Goal: Information Seeking & Learning: Learn about a topic

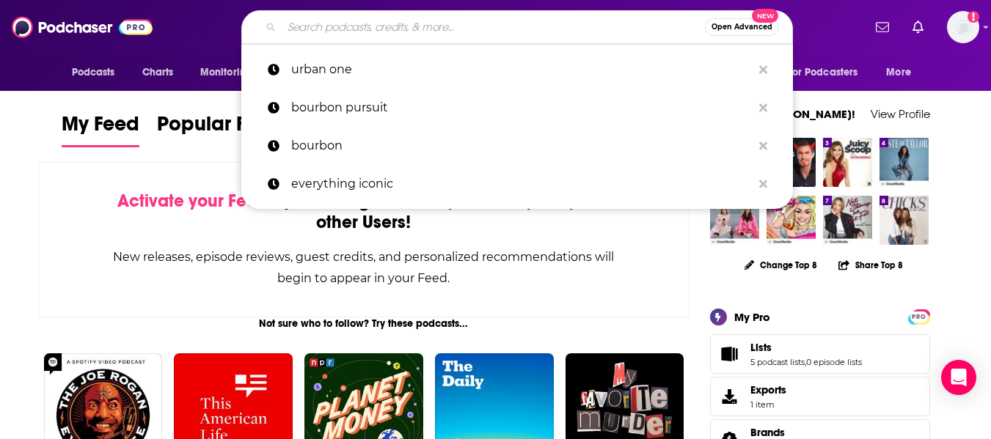
click at [546, 23] on input "Search podcasts, credits, & more..." at bounding box center [493, 26] width 423 height 23
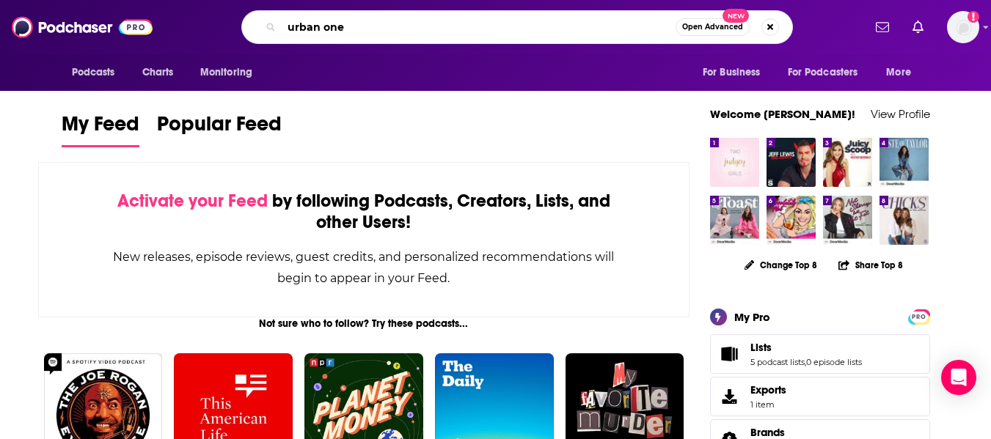
type input "urban one"
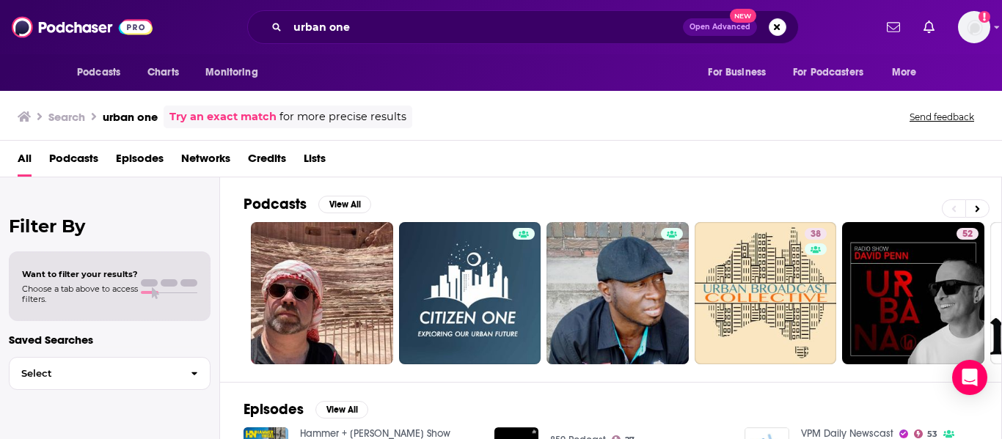
click at [210, 151] on span "Networks" at bounding box center [205, 162] width 49 height 30
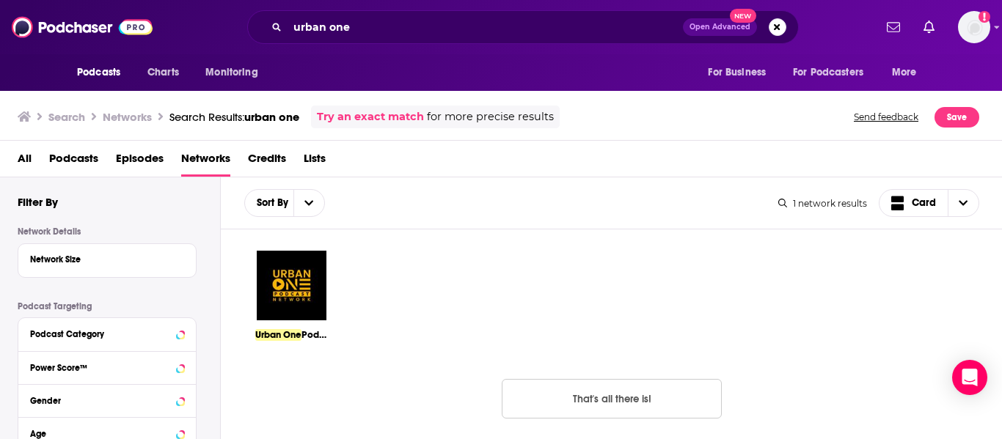
click at [310, 285] on img at bounding box center [291, 285] width 73 height 73
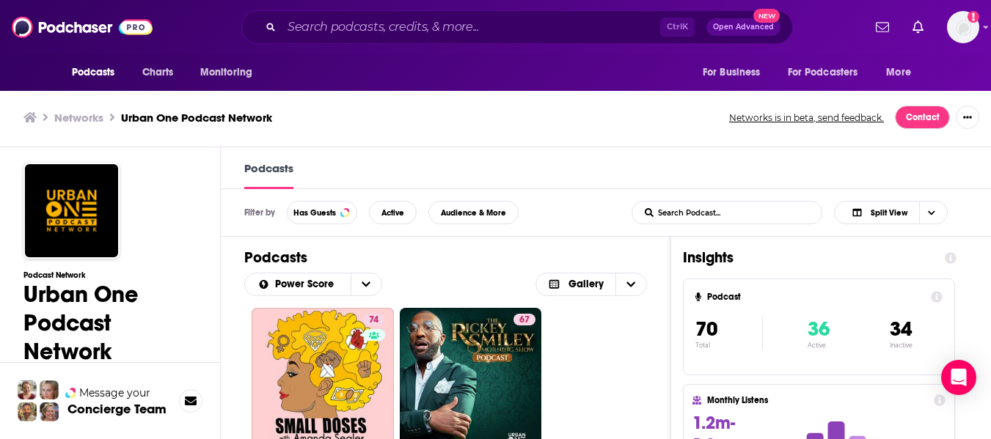
scroll to position [1, 0]
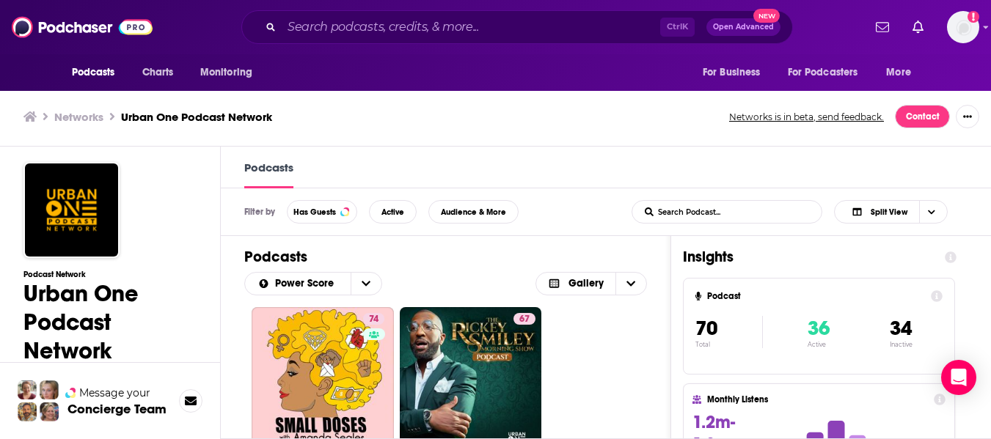
click at [228, 266] on div "Podcasts Power Score Gallery" at bounding box center [446, 271] width 450 height 71
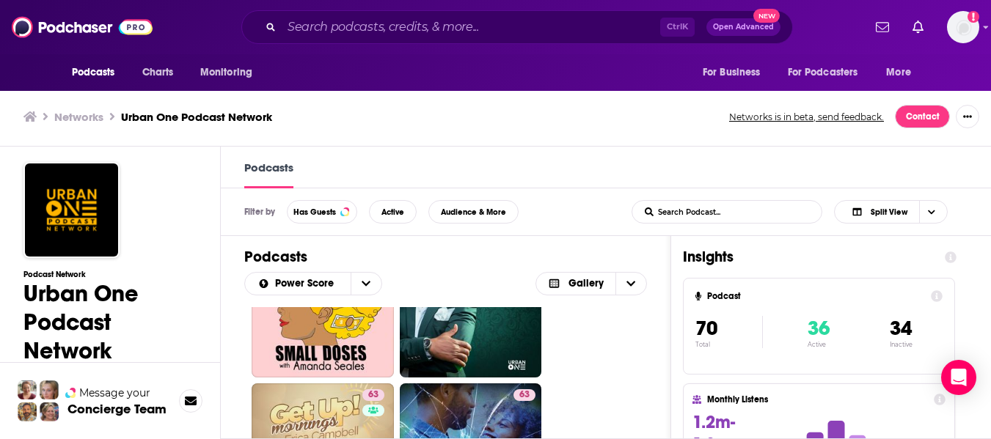
scroll to position [0, 0]
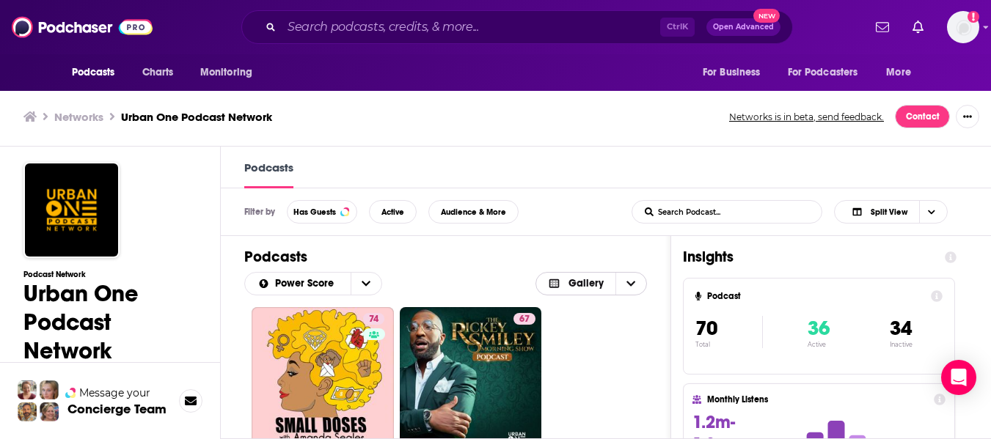
click at [632, 286] on span "Choose View" at bounding box center [630, 284] width 31 height 22
click at [622, 307] on span "Card" at bounding box center [601, 308] width 70 height 8
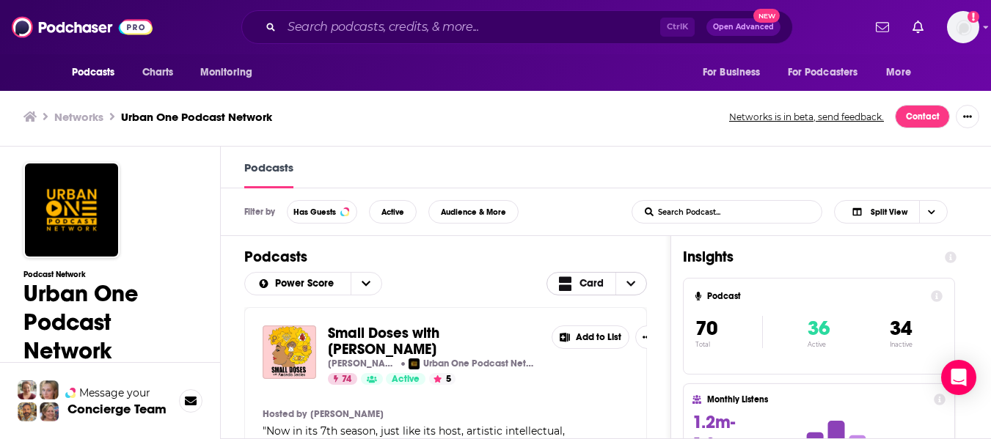
click at [635, 288] on icon "Choose View" at bounding box center [630, 284] width 9 height 10
click at [604, 330] on span "Gallery" at bounding box center [606, 333] width 59 height 8
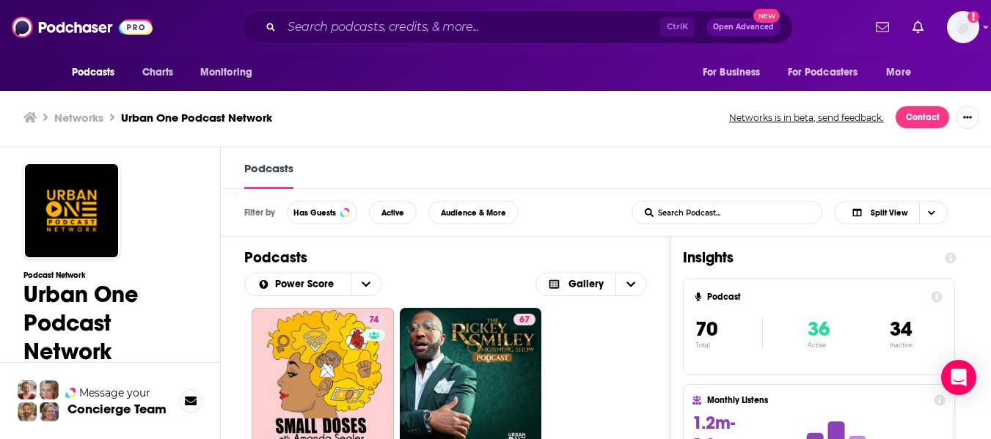
click at [347, 39] on div "Ctrl K Open Advanced New" at bounding box center [517, 27] width 552 height 34
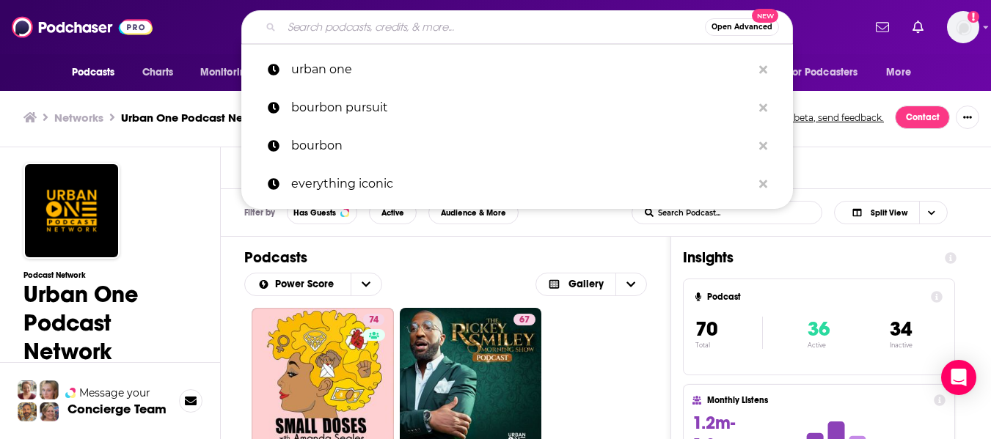
click at [350, 26] on input "Search podcasts, credits, & more..." at bounding box center [493, 26] width 423 height 23
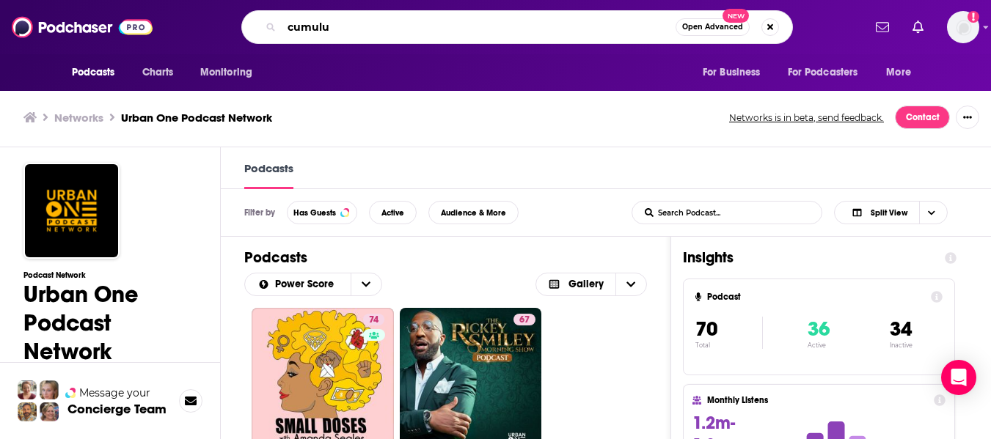
type input "cumulus"
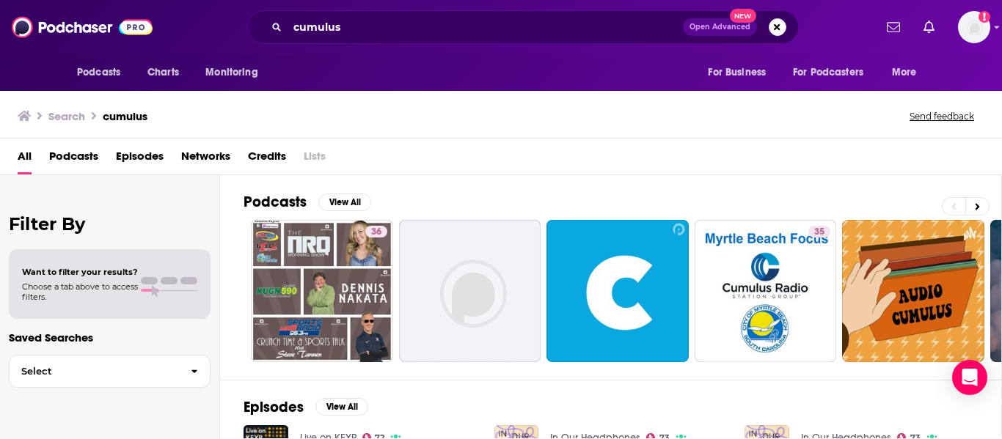
click at [190, 151] on span "Networks" at bounding box center [205, 160] width 49 height 30
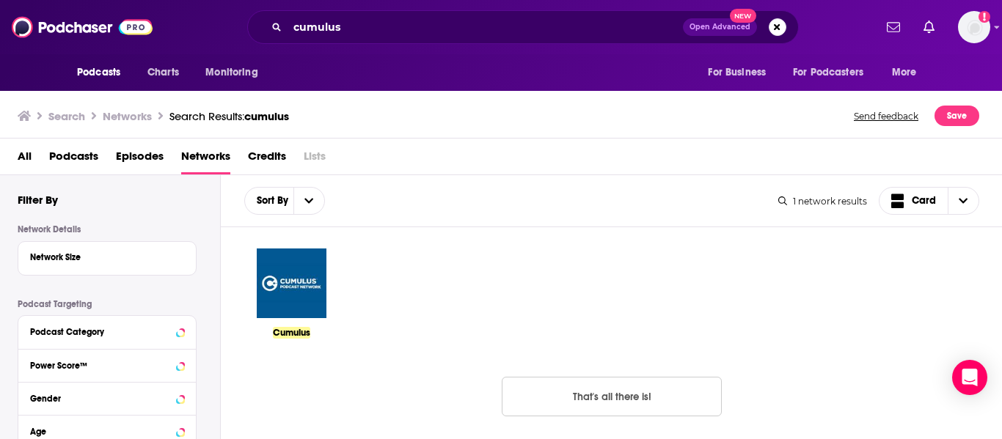
click at [287, 295] on img at bounding box center [291, 283] width 73 height 73
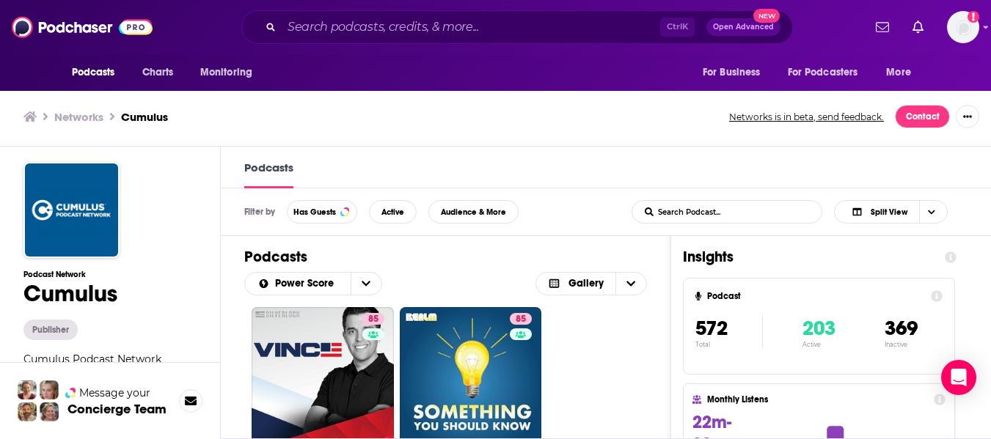
click at [614, 184] on div "Podcasts" at bounding box center [606, 168] width 770 height 42
click at [604, 285] on span "Gallery" at bounding box center [586, 284] width 35 height 10
click at [591, 315] on div "Card" at bounding box center [592, 308] width 112 height 25
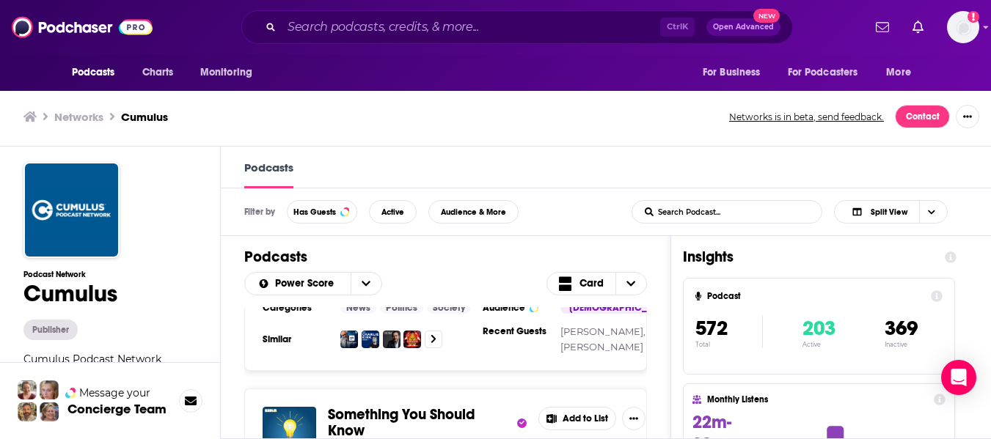
scroll to position [293, 0]
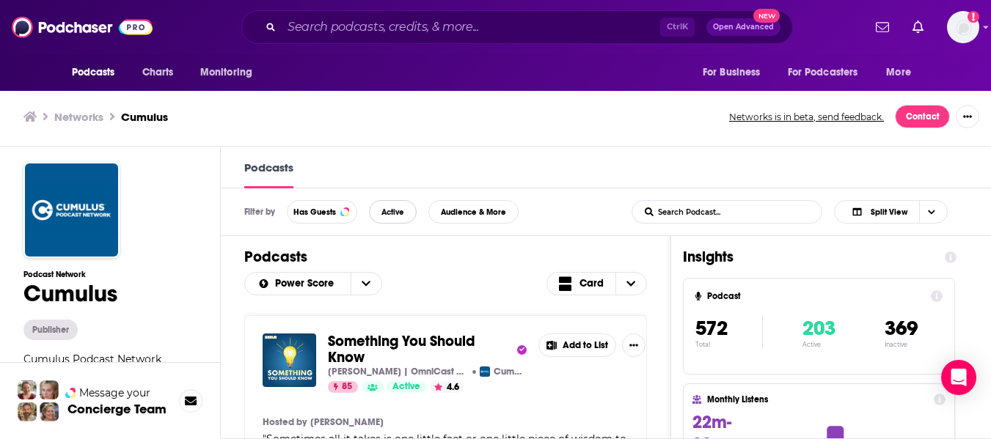
click at [409, 211] on button "Active" at bounding box center [393, 211] width 48 height 23
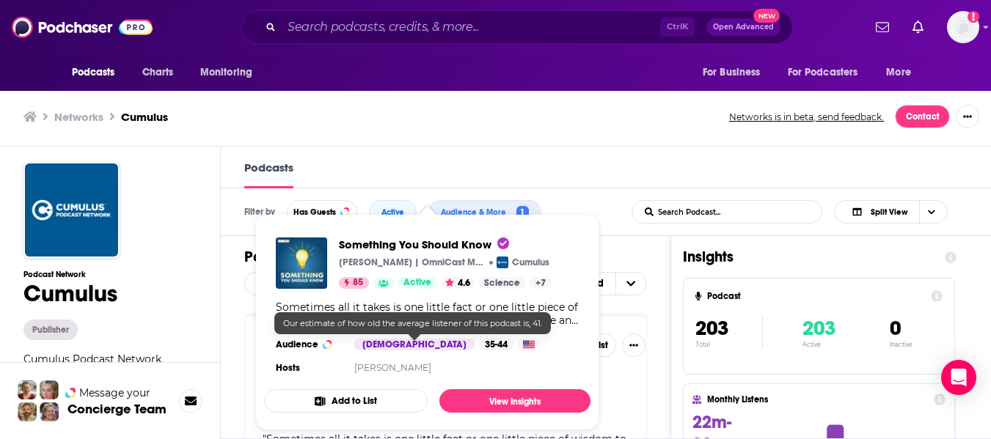
click at [479, 340] on div "35-44" at bounding box center [496, 345] width 34 height 12
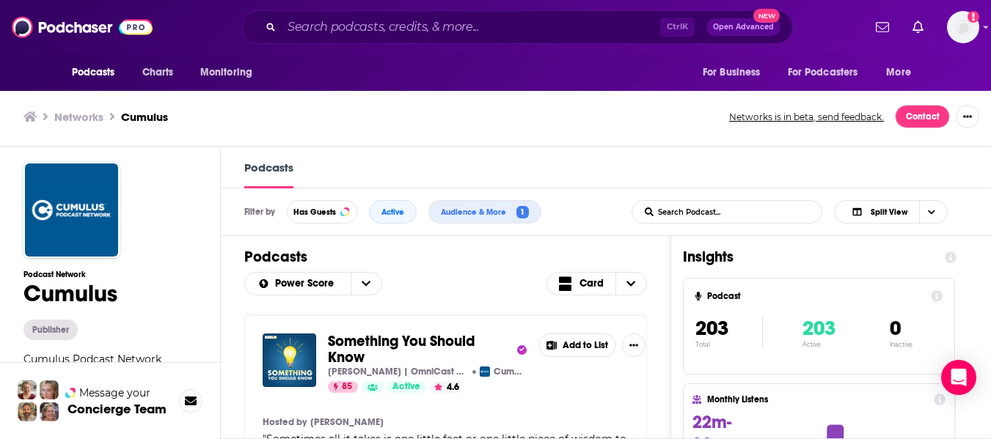
click at [409, 339] on span "Something You Should Know" at bounding box center [401, 349] width 147 height 34
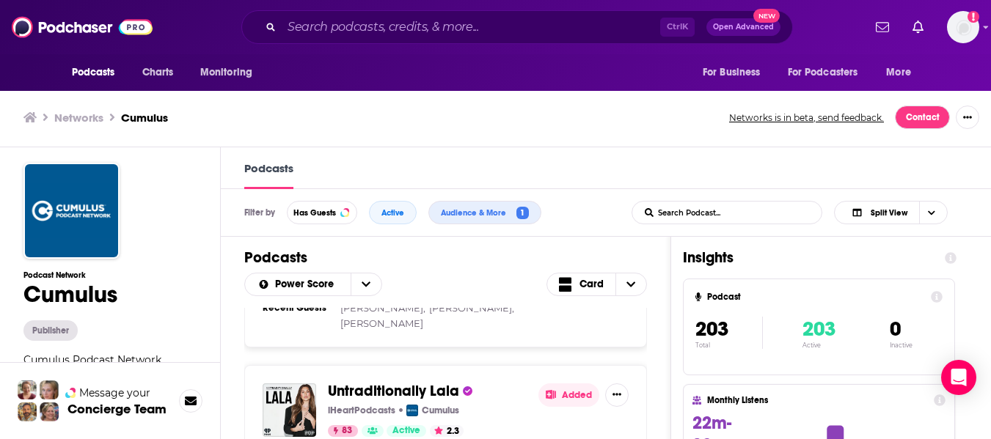
scroll to position [587, 0]
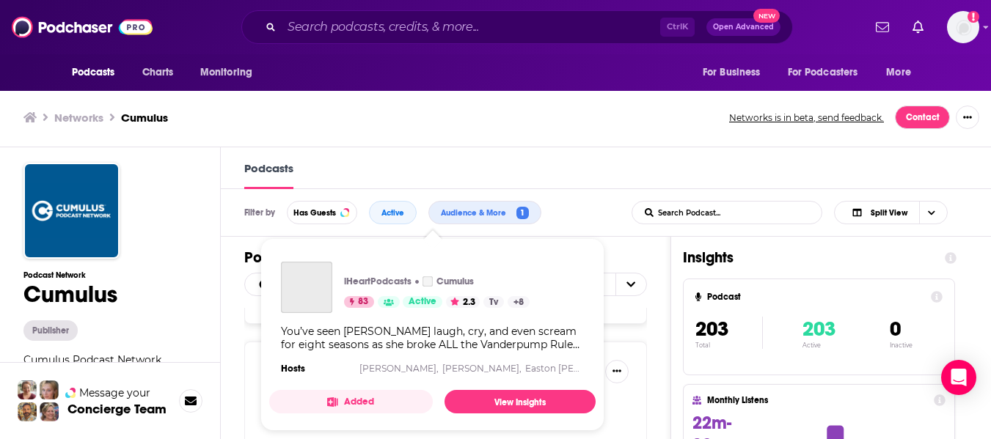
click at [354, 336] on div "You’ve seen LaLa Kent laugh, cry, and even scream for eight seasons as she brok…" at bounding box center [432, 338] width 303 height 26
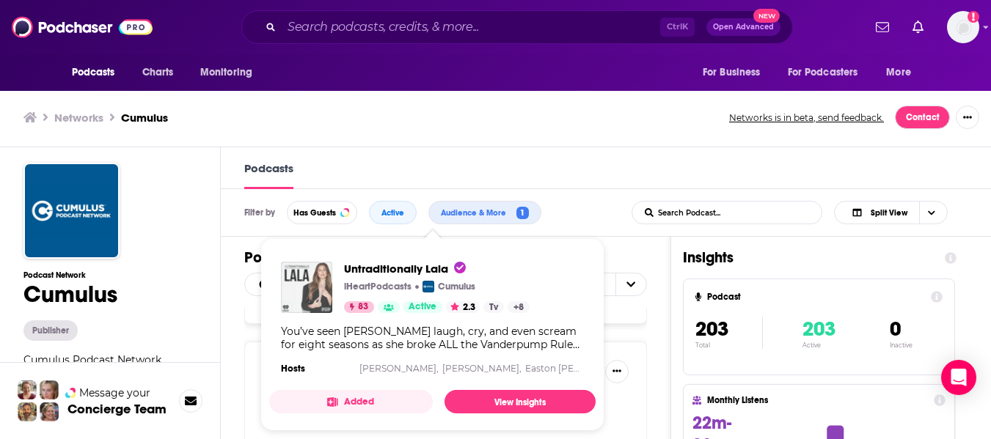
click at [319, 297] on img "Untraditionally Lala" at bounding box center [306, 287] width 51 height 51
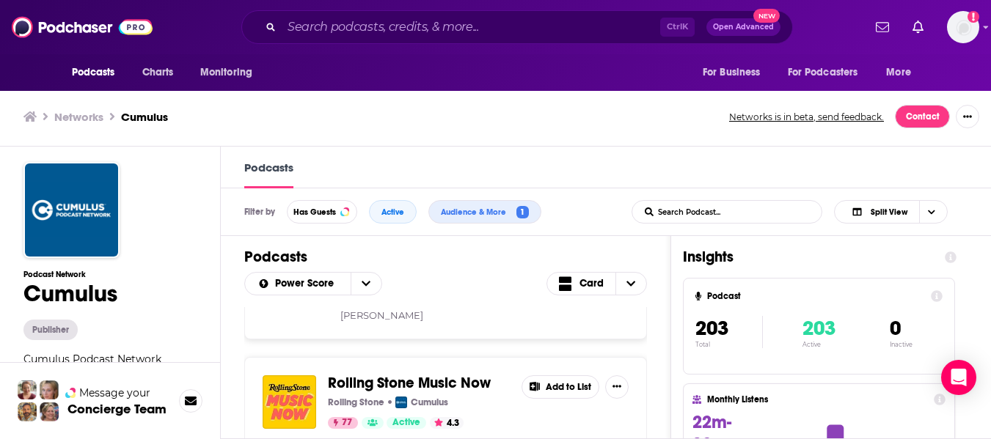
scroll to position [1467, 0]
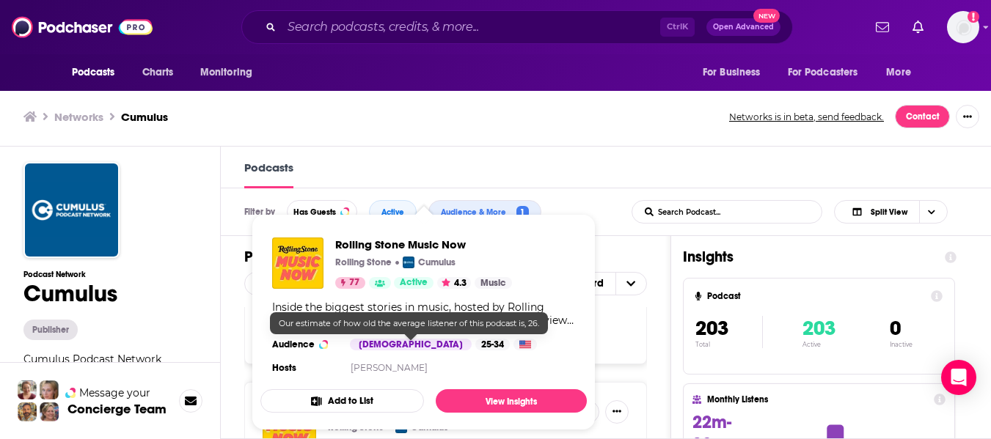
click at [475, 341] on div "25-34" at bounding box center [492, 345] width 34 height 12
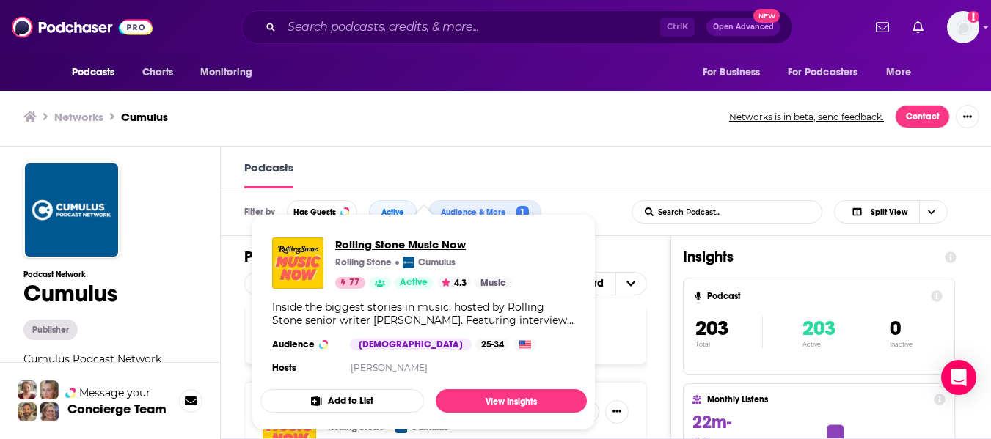
click at [436, 241] on span "Rolling Stone Music Now" at bounding box center [423, 245] width 177 height 14
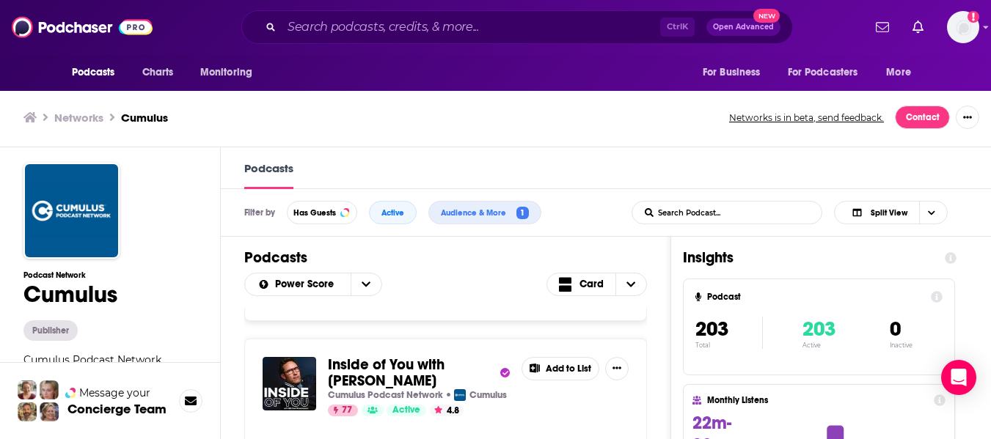
scroll to position [1761, 0]
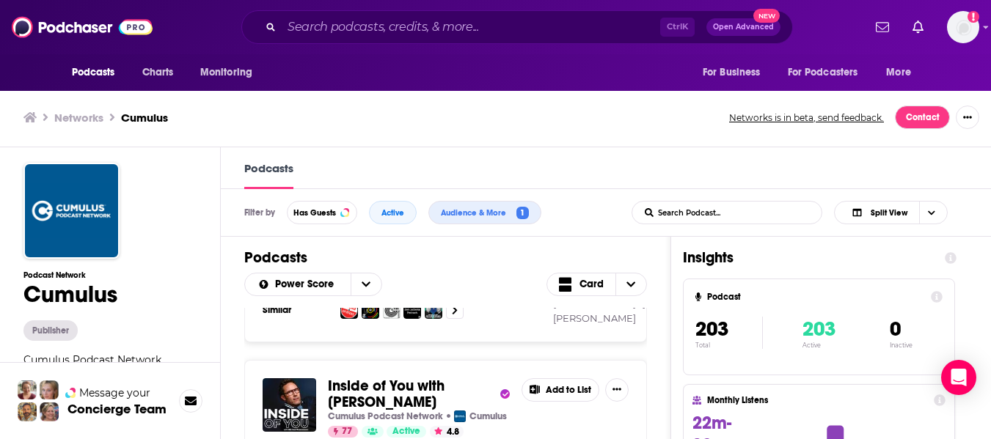
click at [442, 377] on span "Inside of You with Michael Rosenbaum" at bounding box center [386, 394] width 117 height 34
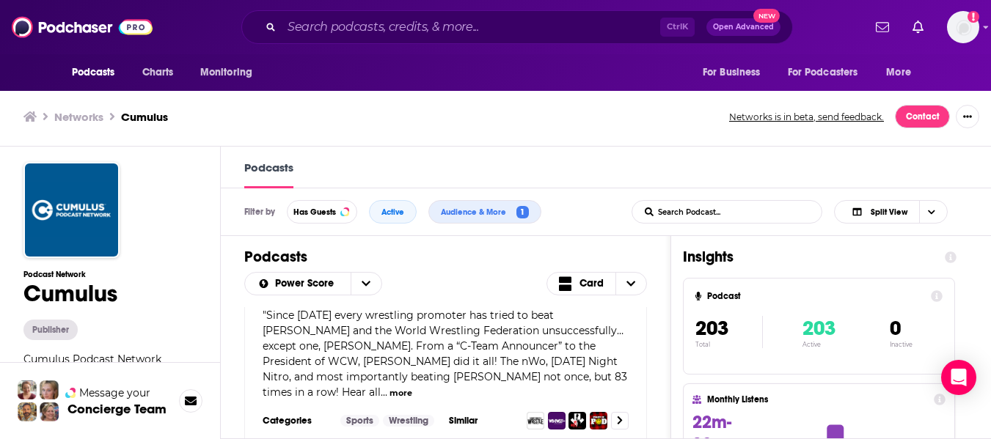
scroll to position [2641, 0]
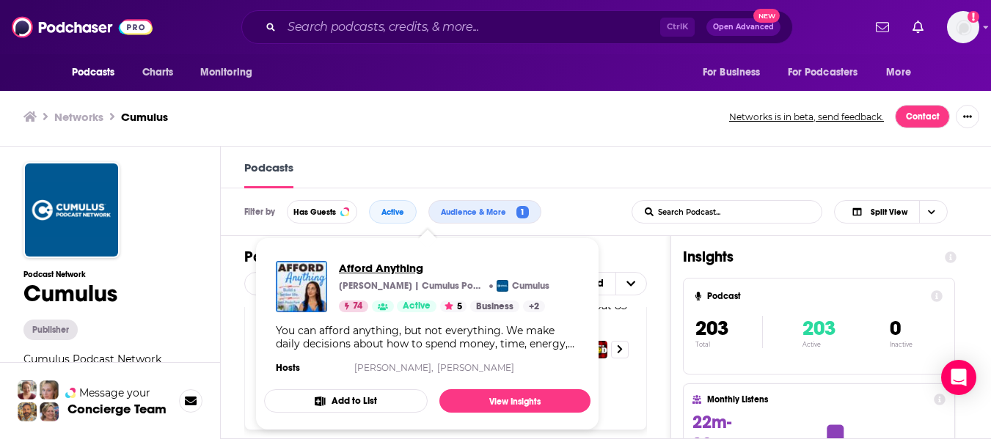
click at [346, 264] on span "Afford Anything" at bounding box center [444, 268] width 211 height 14
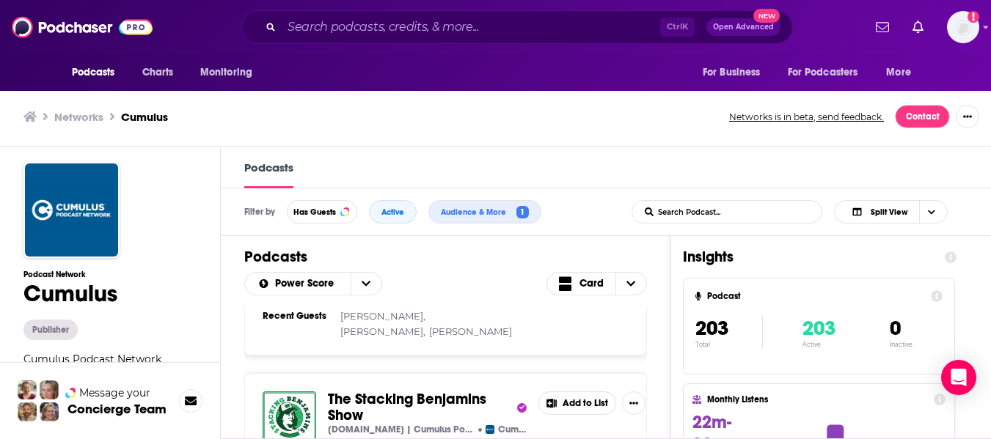
scroll to position [2934, 0]
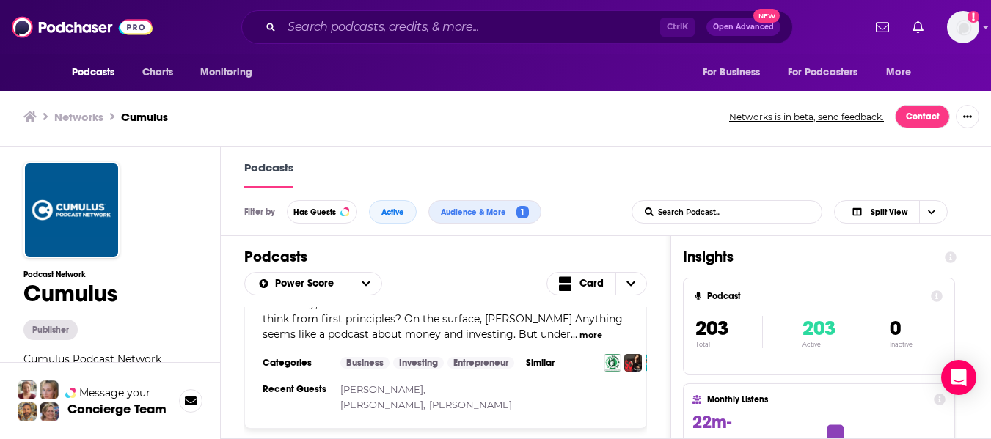
click at [304, 368] on div "Podcasts Charts Monitoring Ctrl K Open Advanced New For Business For Podcasters…" at bounding box center [495, 219] width 991 height 440
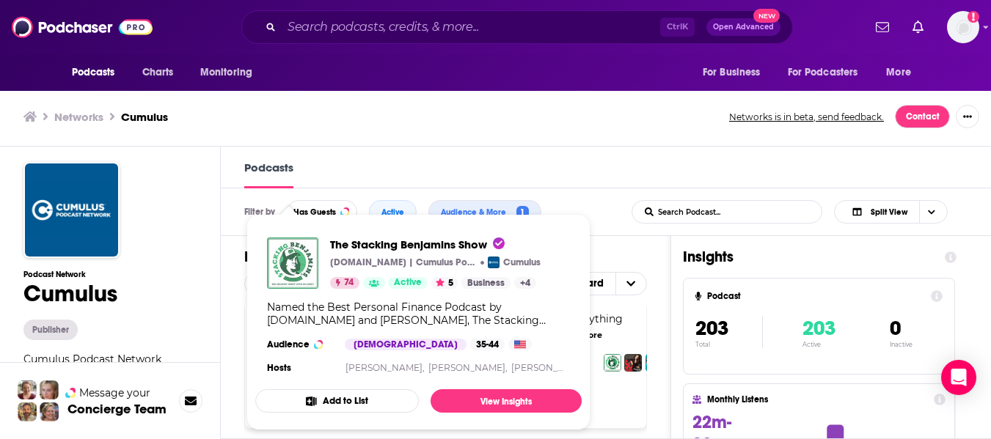
click at [303, 266] on img "The Stacking Benjamins Show" at bounding box center [292, 263] width 51 height 51
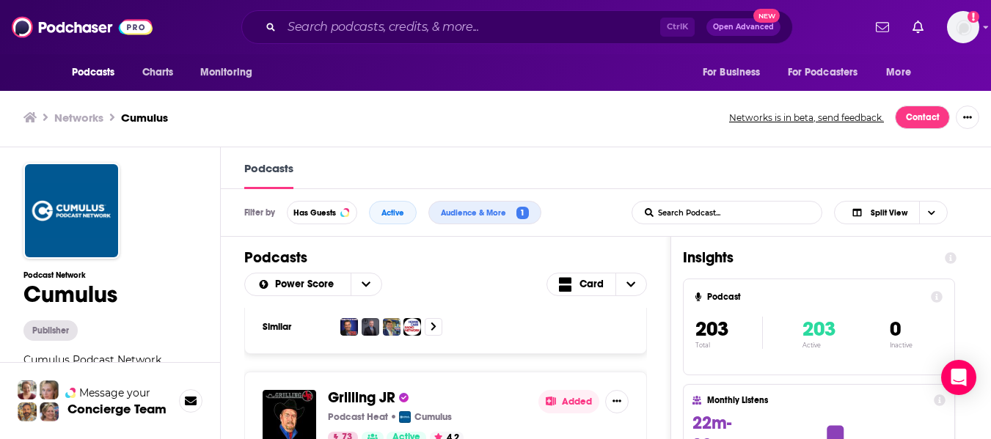
scroll to position [4108, 0]
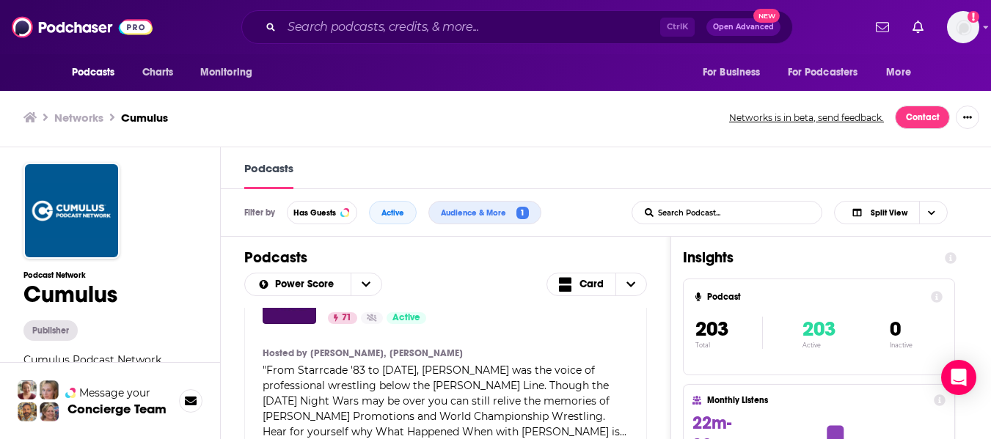
scroll to position [4915, 0]
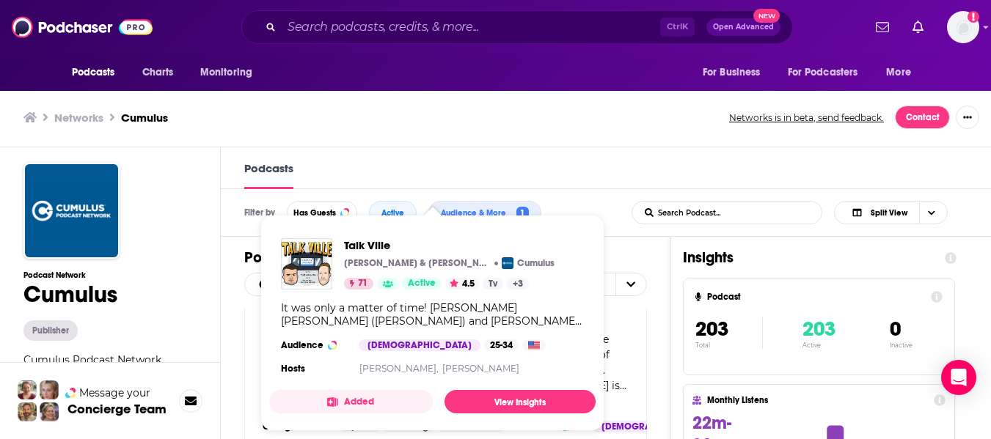
click at [348, 334] on div "Talk Ville Tom Welling & Michael Rosenbaum Cumulus 71 Active 4.5 Tv + 3 It was …" at bounding box center [432, 309] width 326 height 164
click at [362, 246] on span "Talk Ville" at bounding box center [449, 245] width 211 height 14
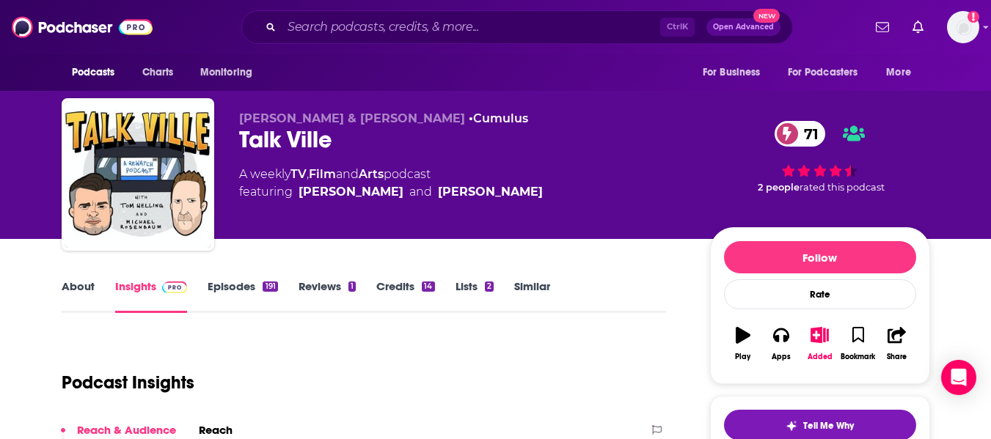
drag, startPoint x: 37, startPoint y: 293, endPoint x: 32, endPoint y: 271, distance: 21.9
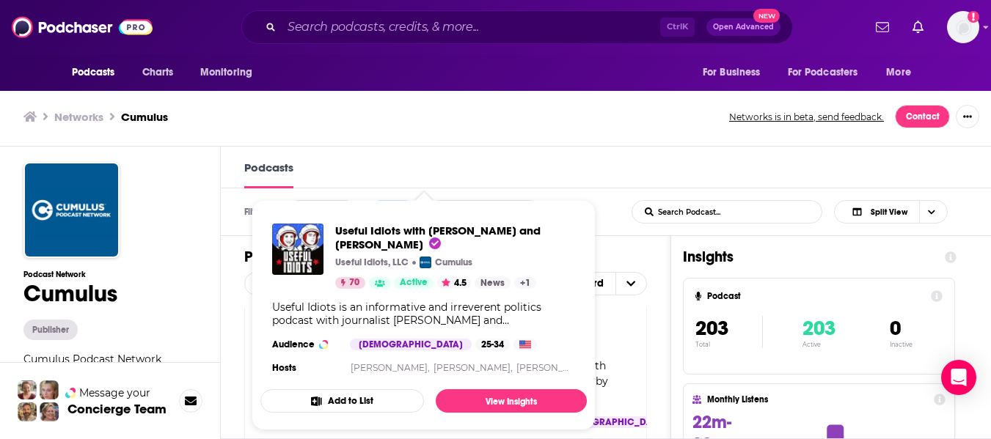
scroll to position [5429, 0]
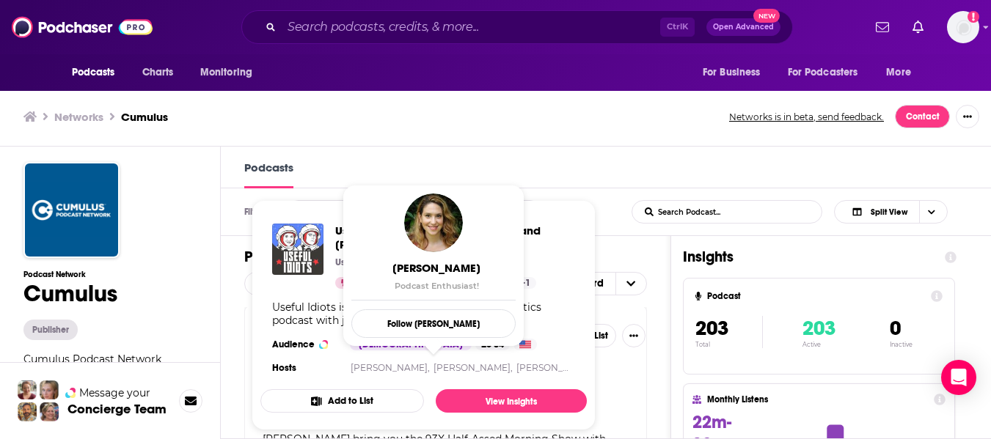
click at [310, 233] on img "Useful Idiots with Katie Halper and Aaron Maté" at bounding box center [297, 249] width 51 height 51
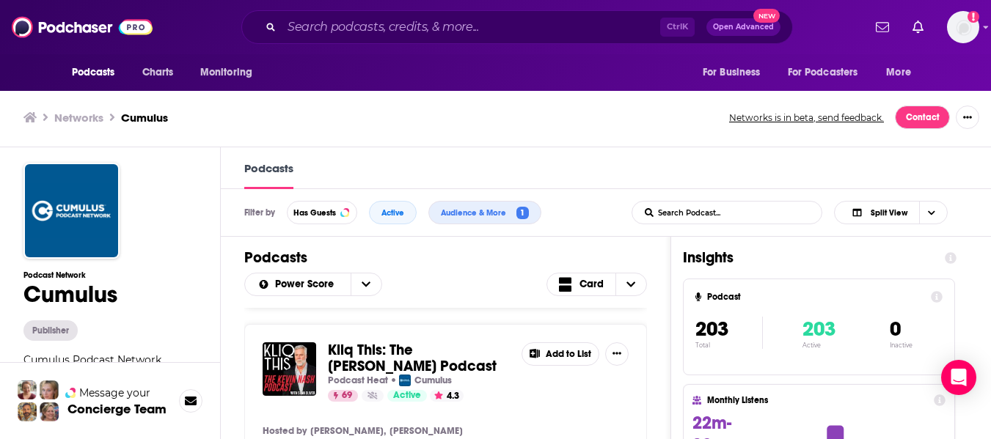
scroll to position [6309, 0]
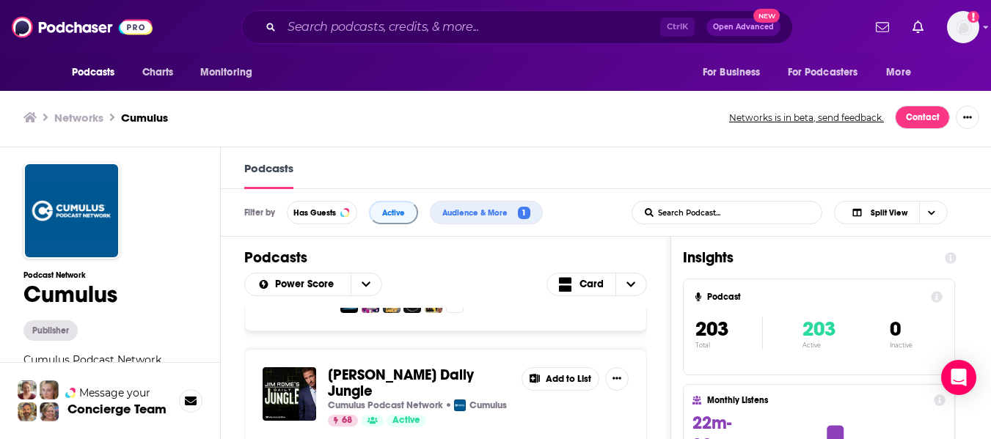
scroll to position [7336, 0]
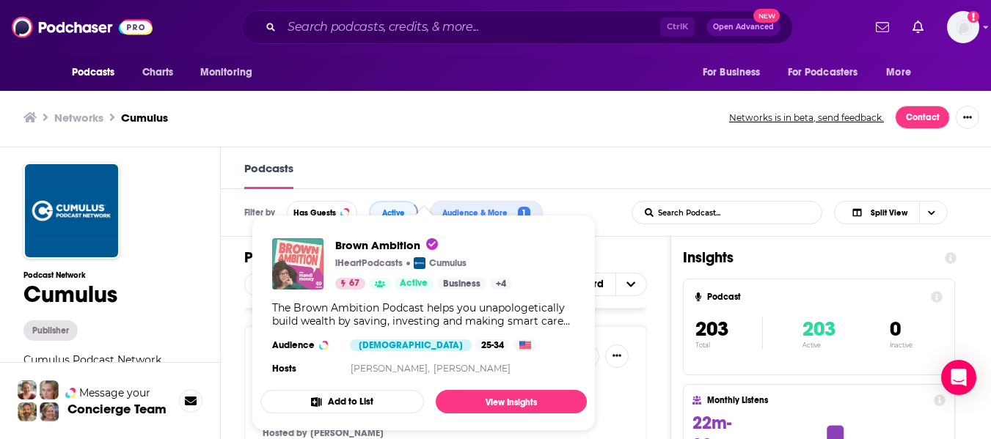
drag, startPoint x: 352, startPoint y: 313, endPoint x: 292, endPoint y: 252, distance: 85.1
drag, startPoint x: 292, startPoint y: 252, endPoint x: 626, endPoint y: 369, distance: 353.6
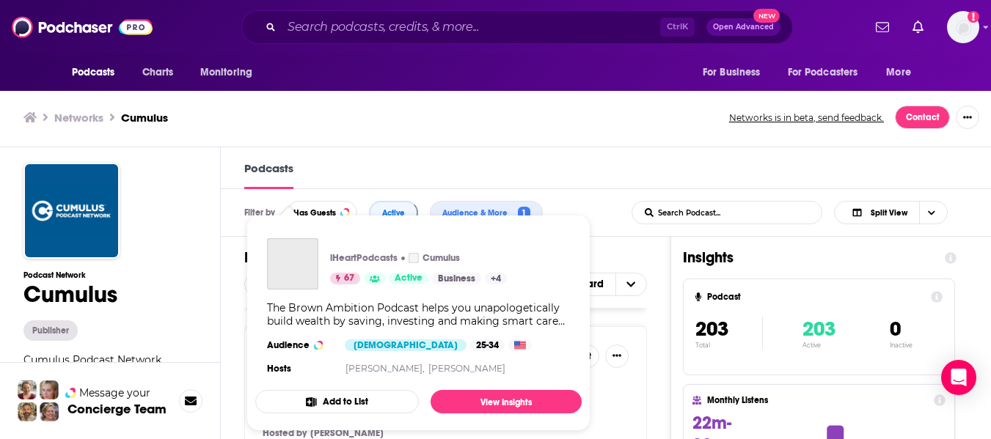
click at [285, 342] on h3 "Audience" at bounding box center [300, 346] width 66 height 12
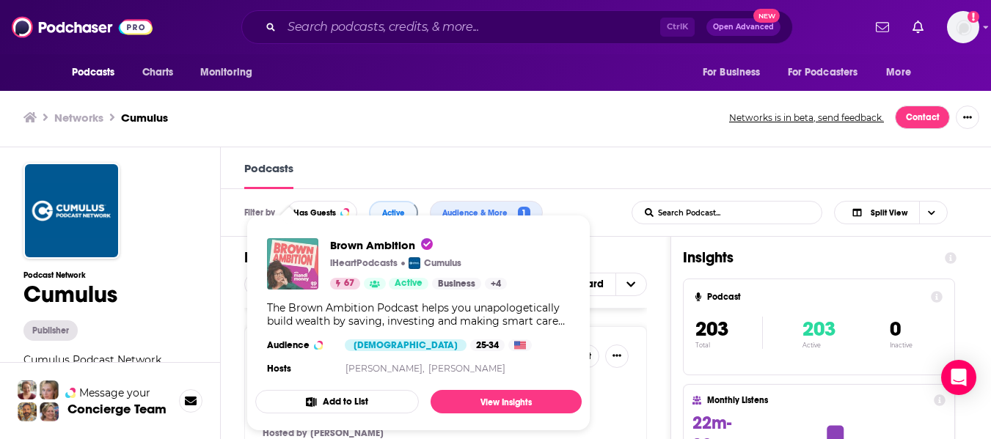
click at [292, 264] on img "Brown Ambition" at bounding box center [292, 263] width 51 height 51
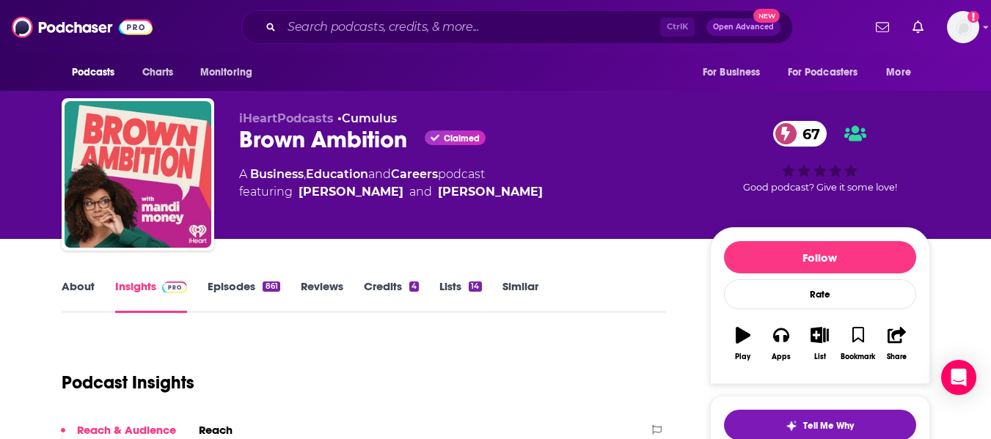
drag, startPoint x: 104, startPoint y: 208, endPoint x: 405, endPoint y: 277, distance: 308.6
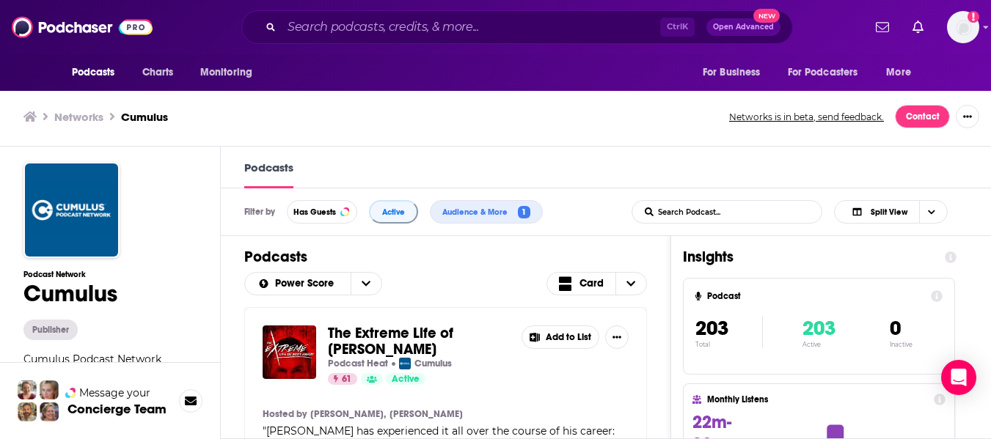
scroll to position [10784, 0]
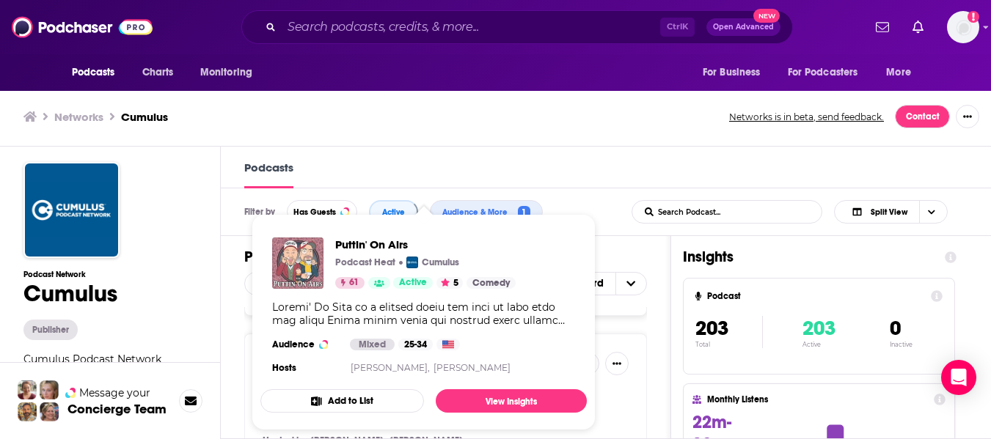
drag, startPoint x: 359, startPoint y: 332, endPoint x: 292, endPoint y: 259, distance: 99.1
click at [292, 259] on img "Puttin' On Airs" at bounding box center [297, 263] width 51 height 51
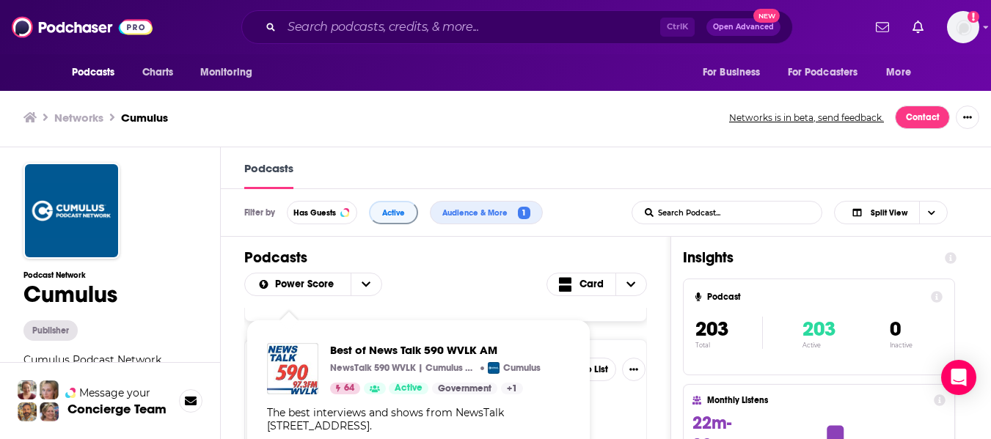
scroll to position [8516, 0]
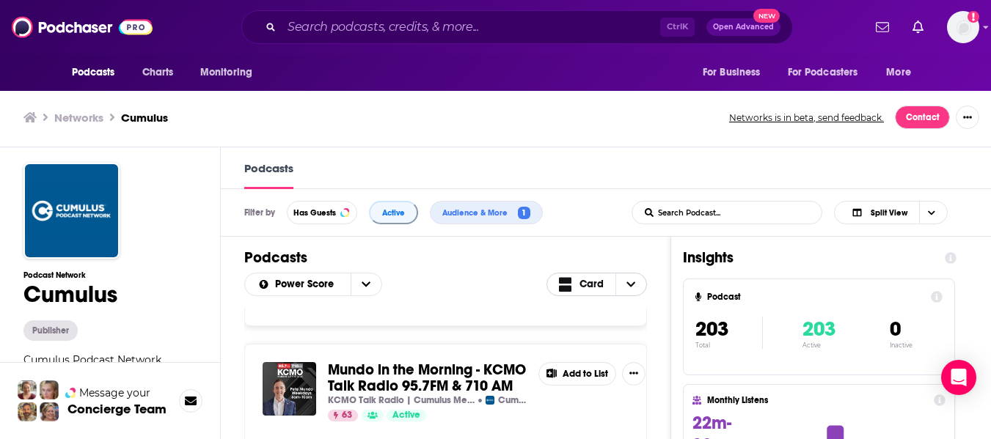
click at [635, 283] on icon "Choose View" at bounding box center [630, 285] width 9 height 10
click at [619, 333] on span "Gallery" at bounding box center [606, 333] width 59 height 8
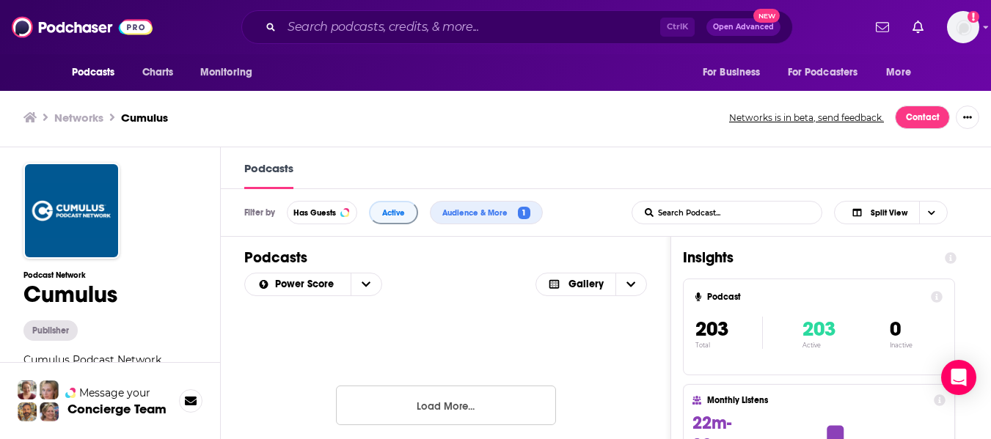
scroll to position [3636, 0]
click at [410, 404] on button "Load More..." at bounding box center [446, 400] width 220 height 40
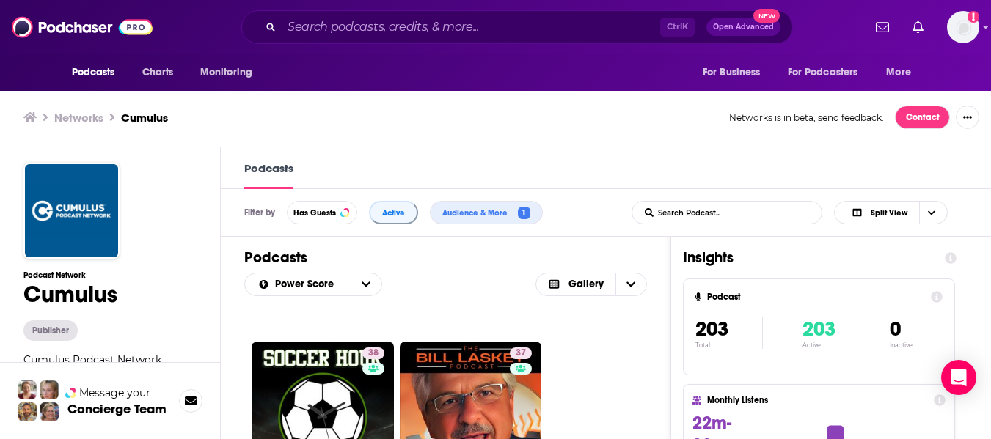
scroll to position [7187, 0]
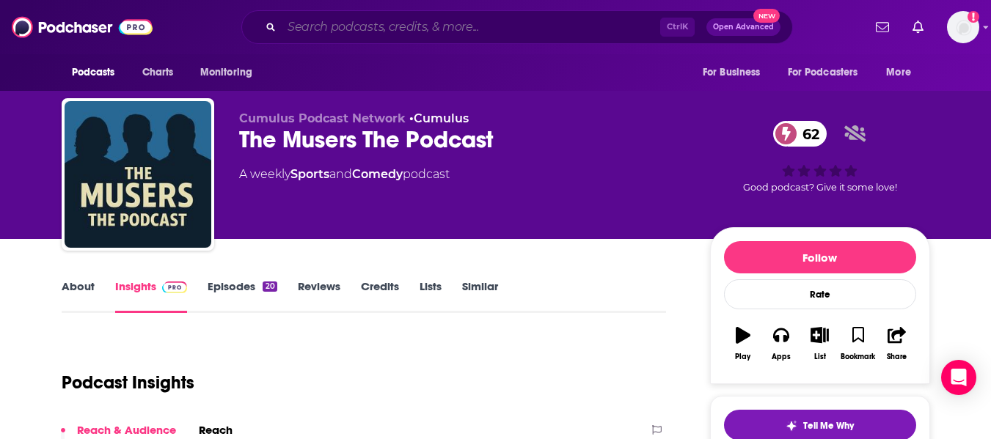
click at [362, 34] on input "Search podcasts, credits, & more..." at bounding box center [471, 26] width 379 height 23
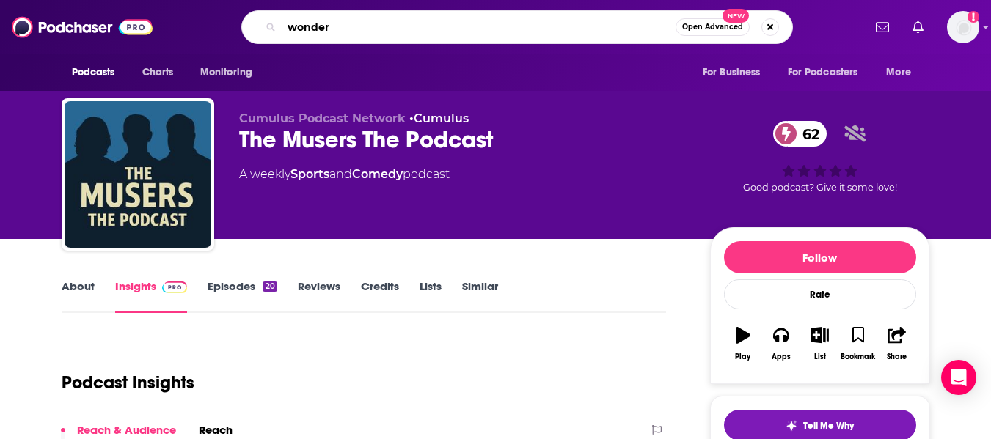
type input "wondery"
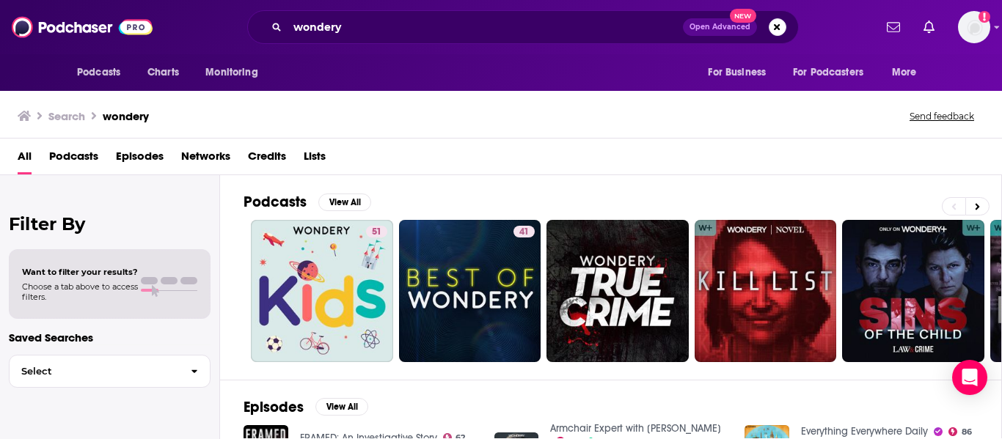
click at [213, 157] on span "Networks" at bounding box center [205, 160] width 49 height 30
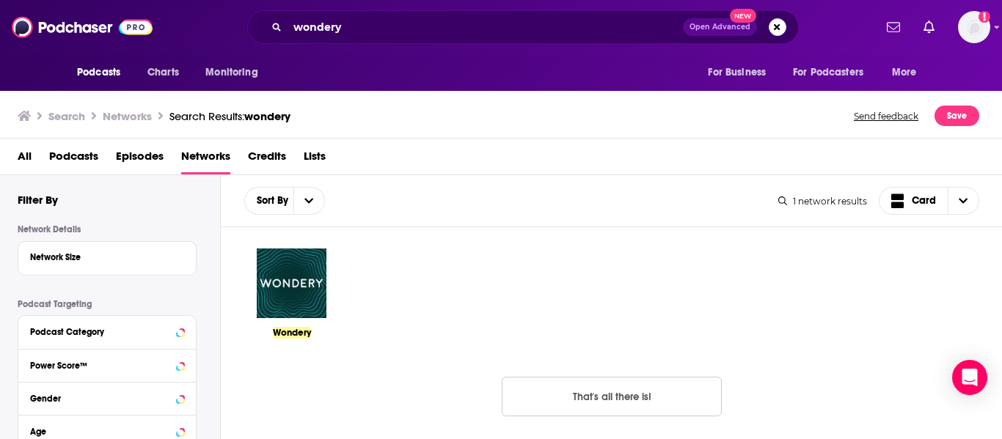
click at [298, 288] on img at bounding box center [291, 283] width 73 height 73
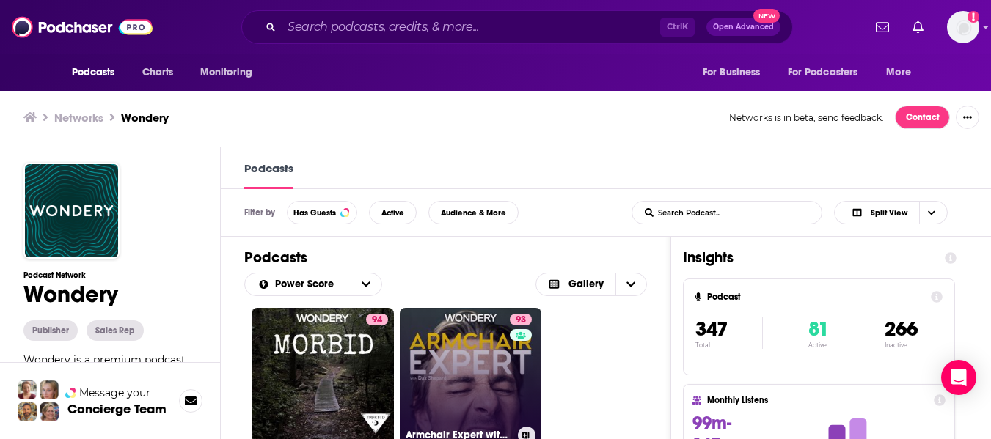
click at [453, 358] on link "93 Armchair Expert with Dax Shepard" at bounding box center [471, 379] width 142 height 142
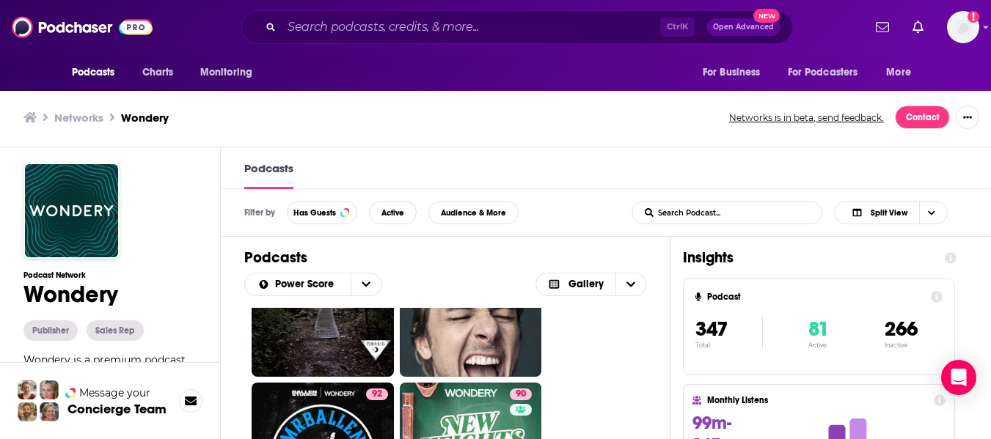
scroll to position [147, 0]
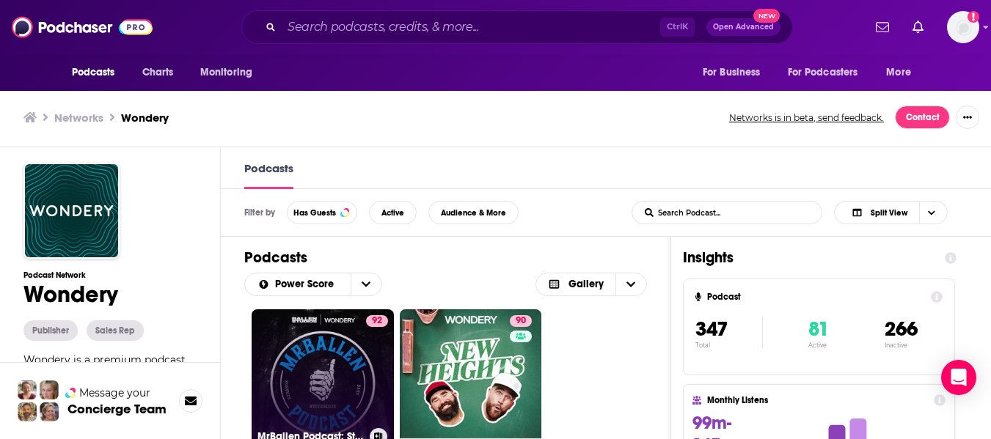
click at [332, 381] on link "92 MrBallen Podcast: Strange, Dark & Mysterious Stories" at bounding box center [323, 381] width 142 height 142
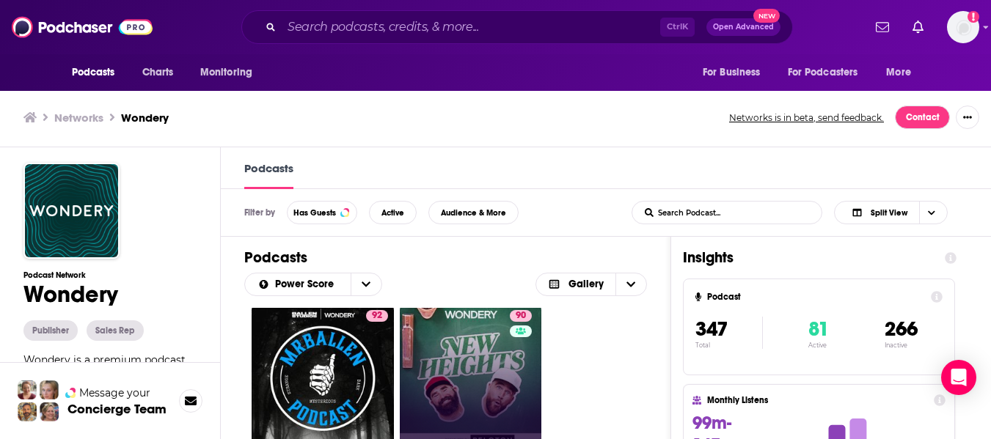
scroll to position [147, 0]
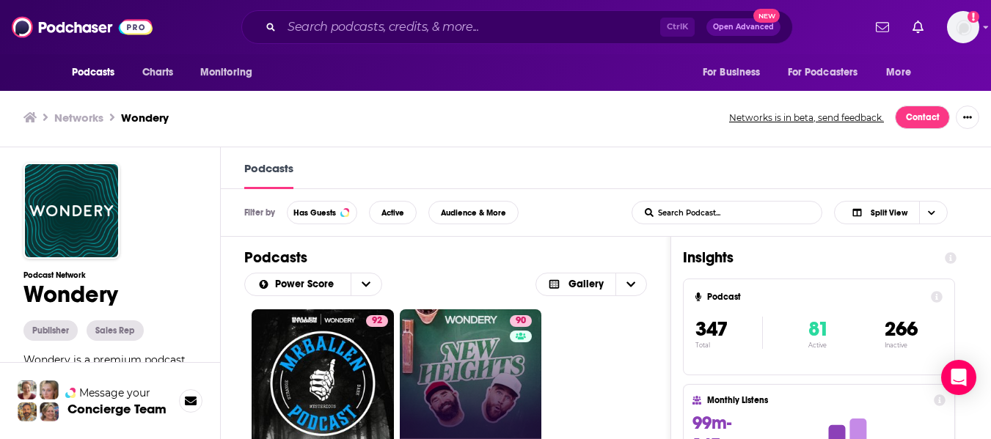
click at [469, 343] on link "90" at bounding box center [471, 381] width 142 height 142
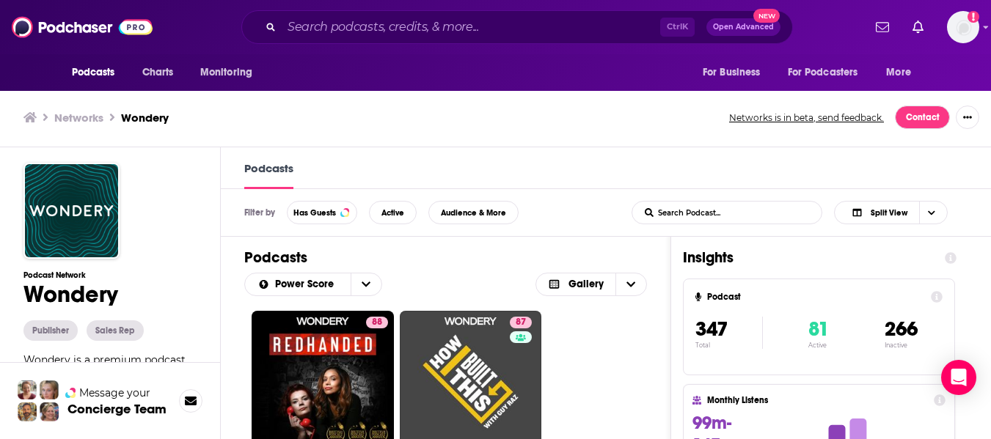
scroll to position [367, 0]
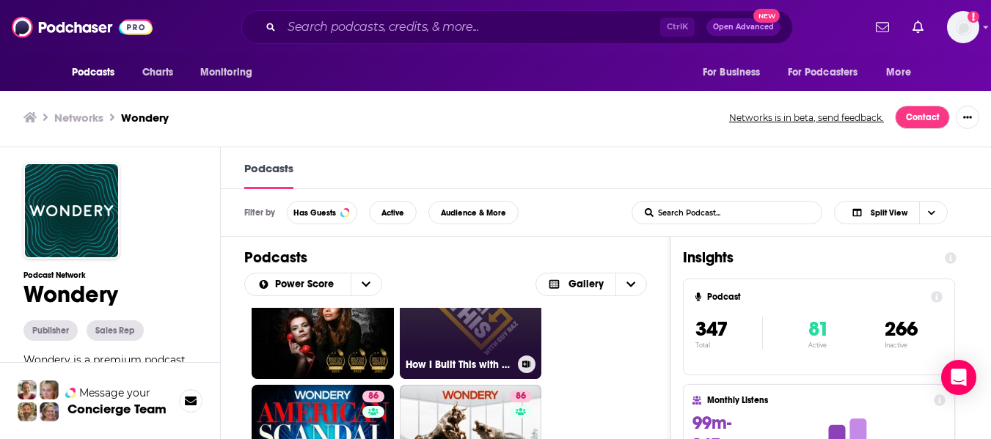
click at [487, 351] on link "87 How I Built This with Guy Raz" at bounding box center [471, 309] width 142 height 142
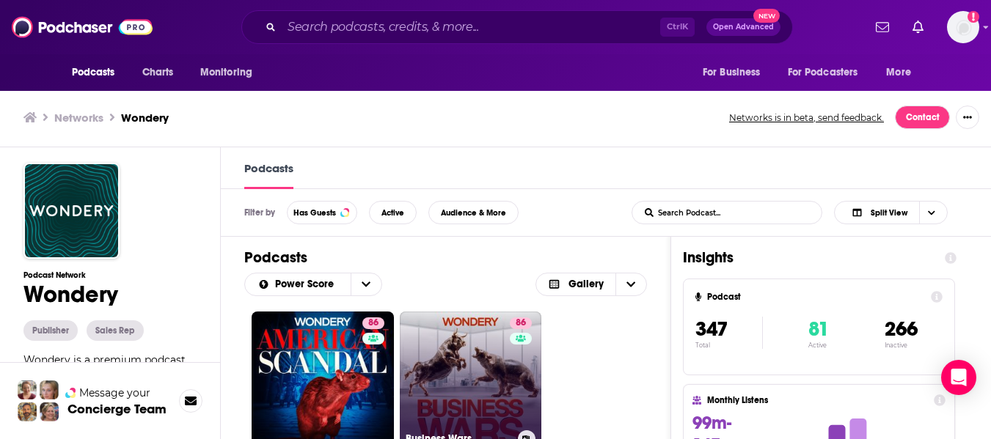
scroll to position [514, 0]
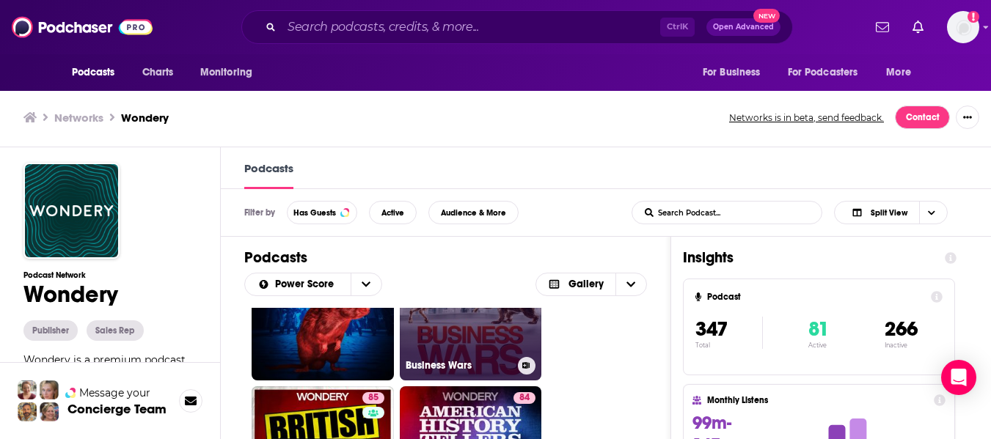
click at [505, 348] on link "86 Business Wars" at bounding box center [471, 309] width 142 height 142
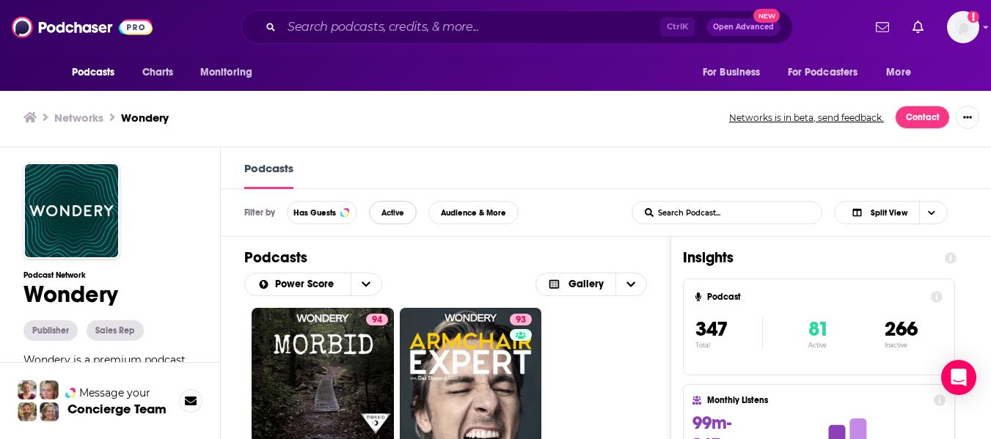
drag, startPoint x: 403, startPoint y: 209, endPoint x: 412, endPoint y: 227, distance: 19.7
click at [403, 209] on span "Active" at bounding box center [392, 213] width 23 height 8
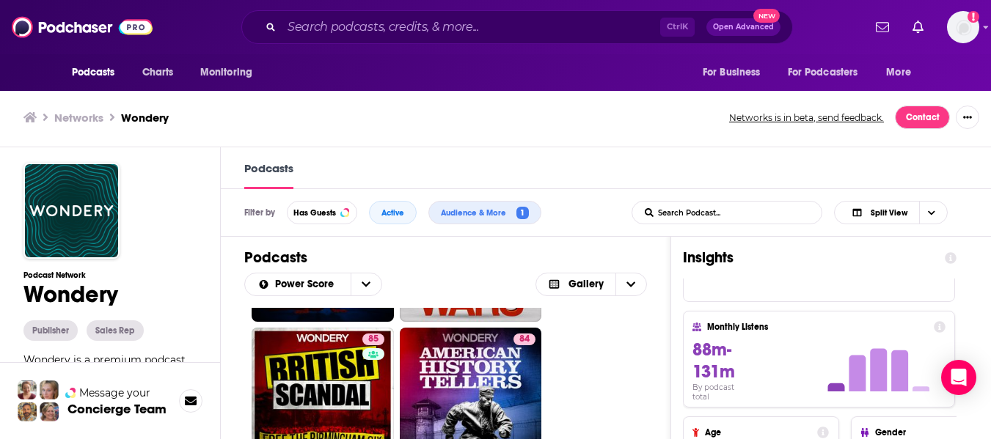
scroll to position [587, 0]
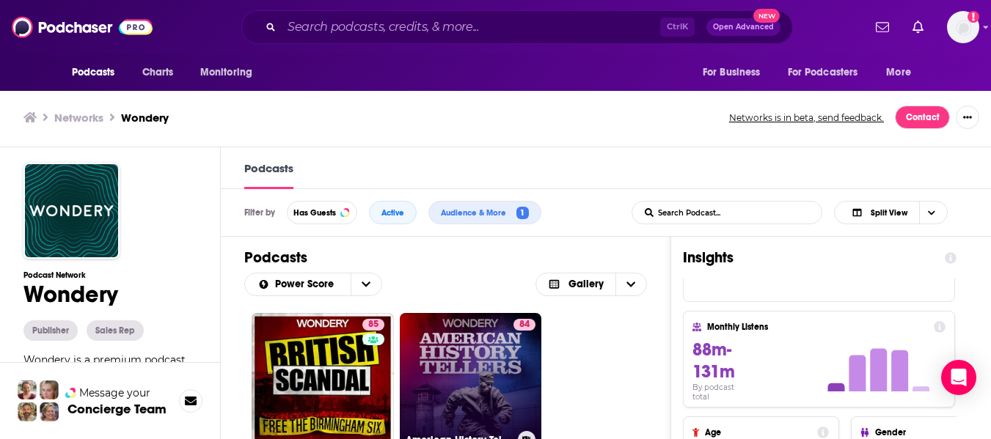
click at [487, 362] on link "84 American History Tellers" at bounding box center [471, 384] width 142 height 142
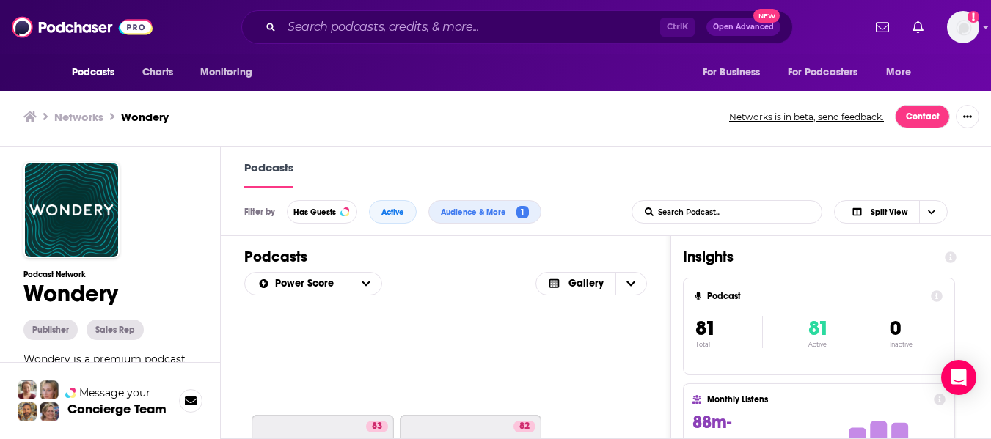
scroll to position [807, 0]
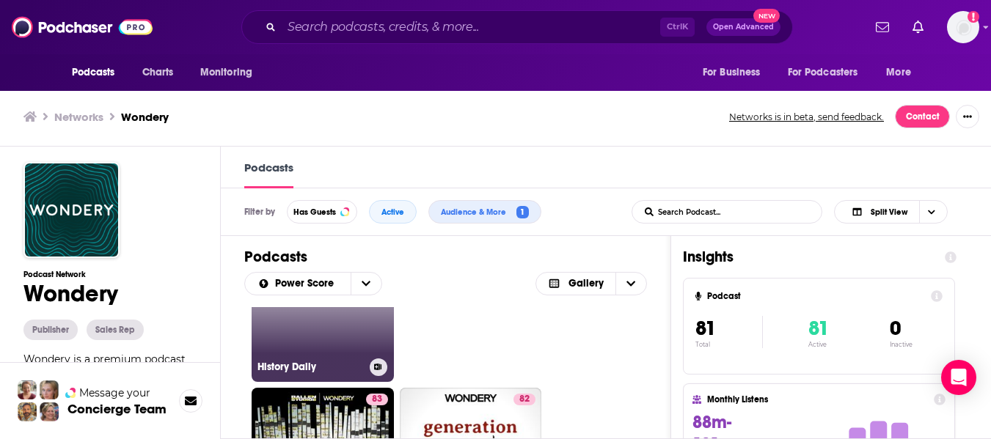
click at [335, 340] on link "84 History Daily" at bounding box center [323, 311] width 142 height 142
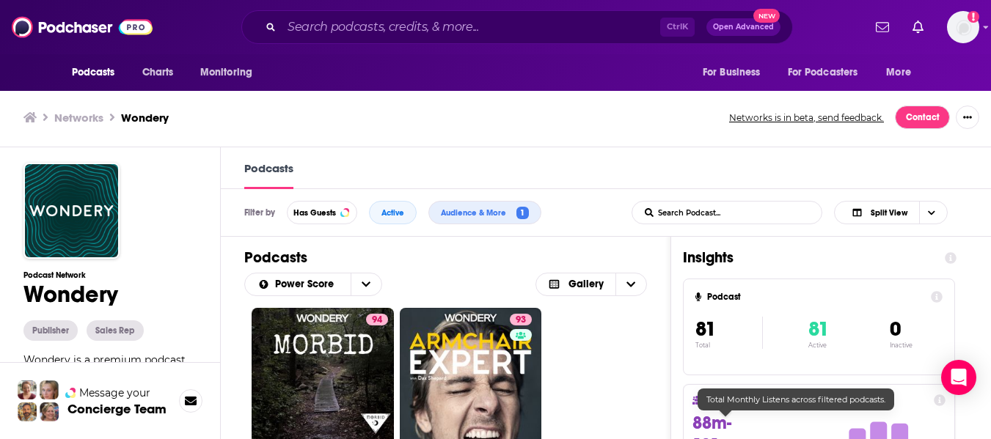
click at [713, 436] on span "88m-131m" at bounding box center [714, 434] width 43 height 44
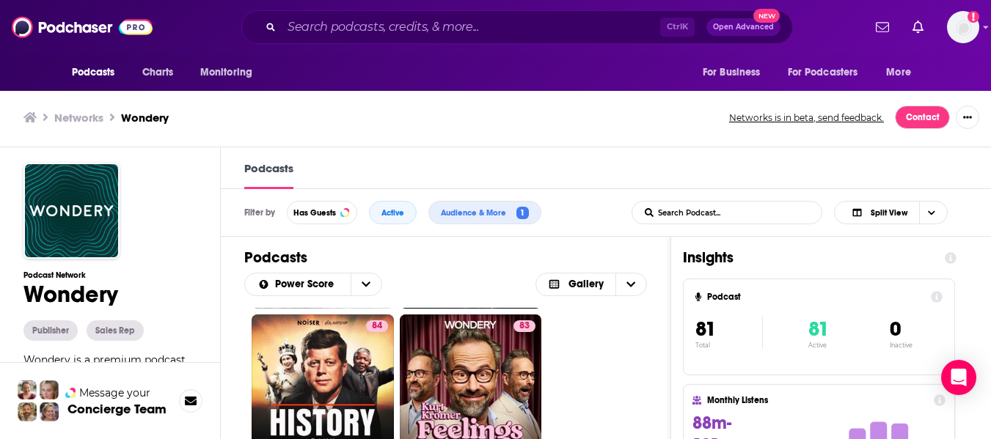
scroll to position [734, 0]
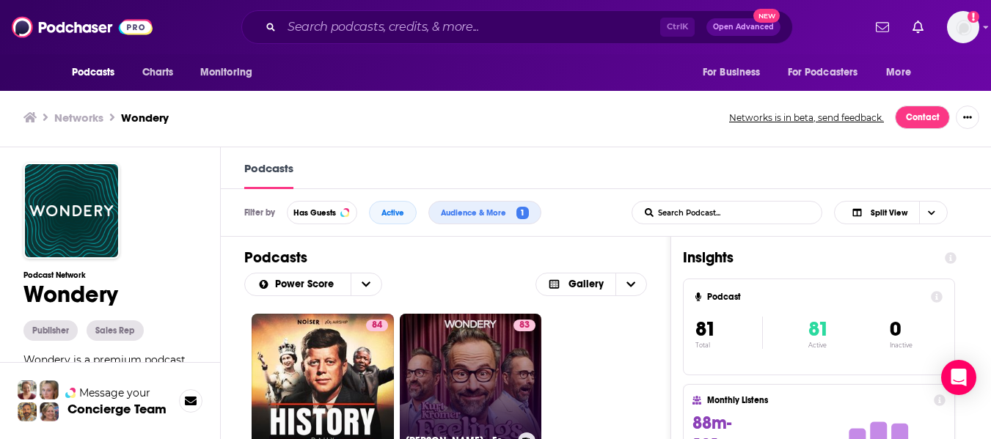
click at [495, 370] on link "83 Kurt Krömer - Feelings" at bounding box center [471, 385] width 142 height 142
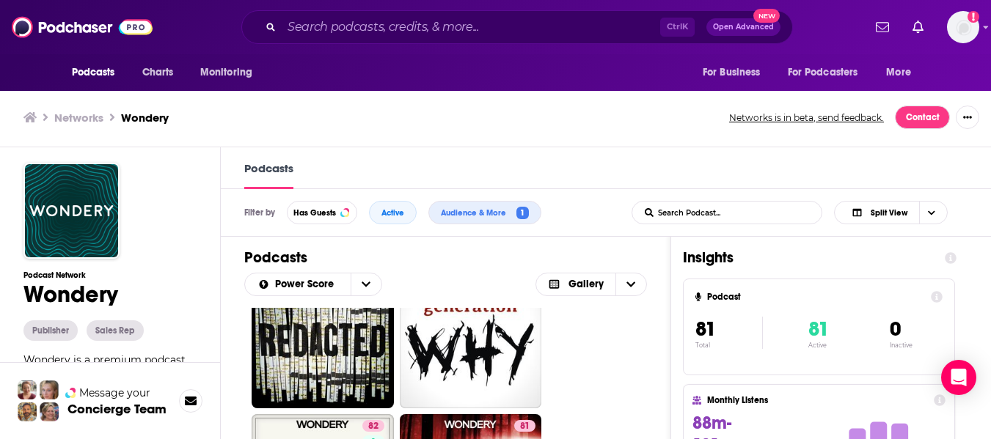
scroll to position [880, 0]
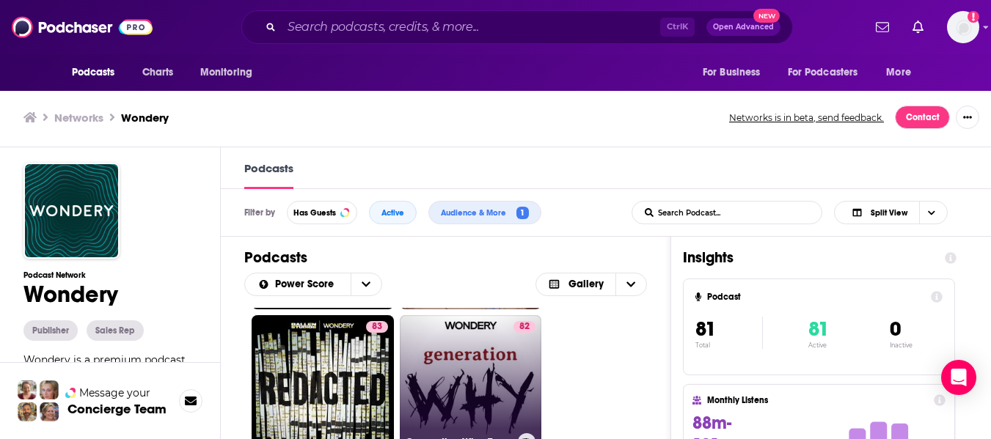
click at [439, 369] on link "82 Generation Why: True Crime" at bounding box center [471, 386] width 142 height 142
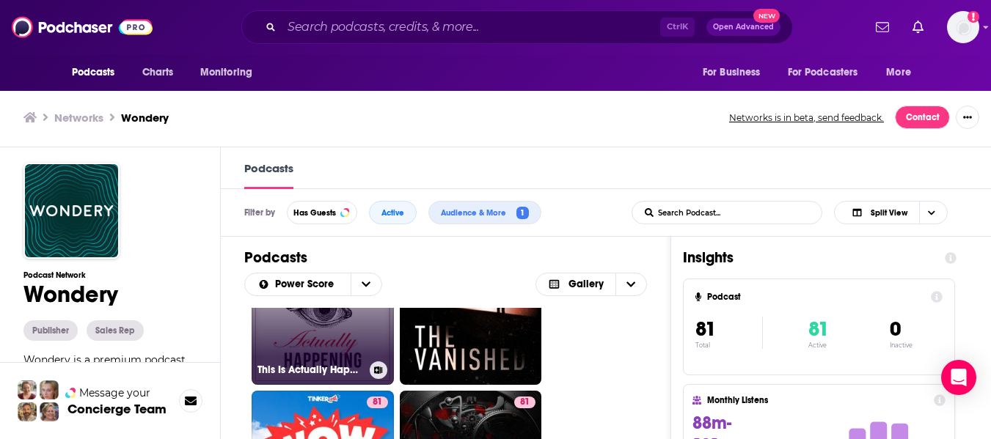
scroll to position [1027, 0]
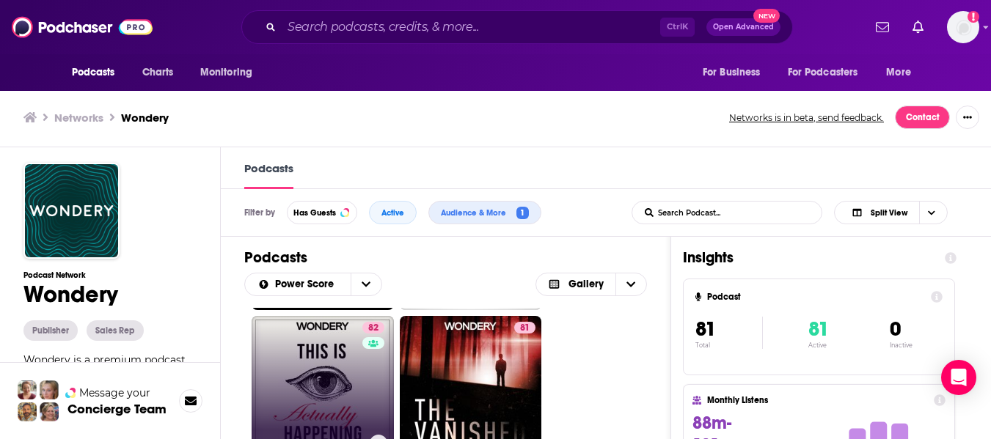
click at [321, 370] on link "82 This Is Actually Happening" at bounding box center [323, 387] width 142 height 142
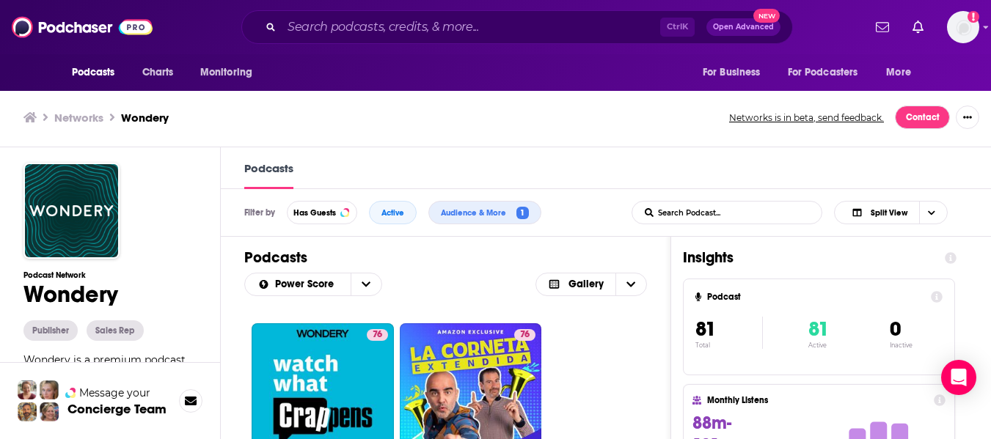
scroll to position [1981, 0]
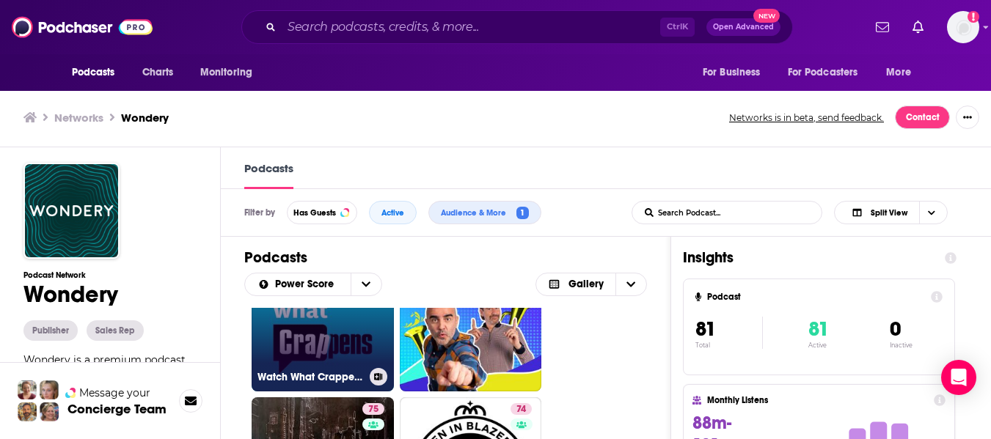
click at [348, 344] on link "76 Watch What Crappens" at bounding box center [323, 321] width 142 height 142
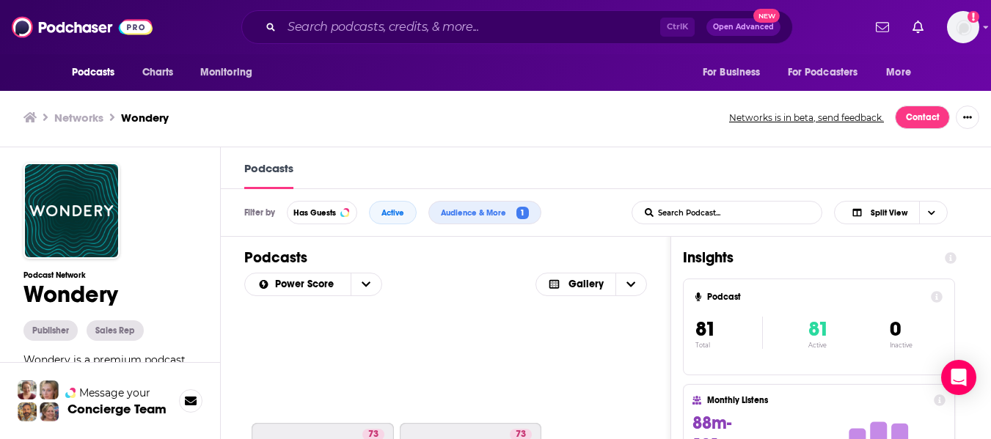
scroll to position [2421, 0]
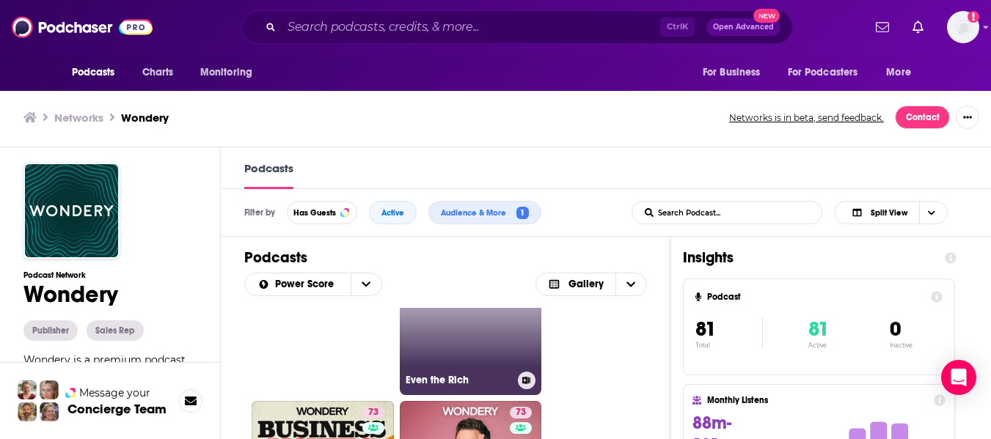
click at [492, 362] on link "73 Even the Rich" at bounding box center [471, 324] width 142 height 142
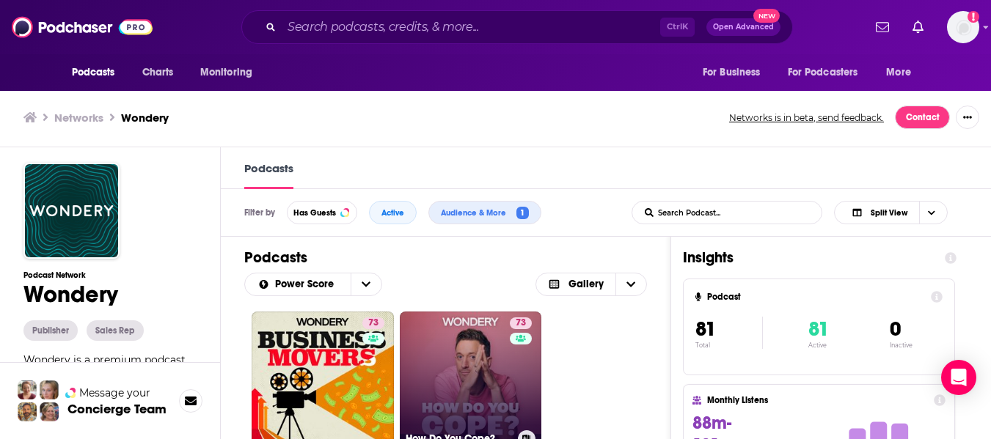
scroll to position [2494, 0]
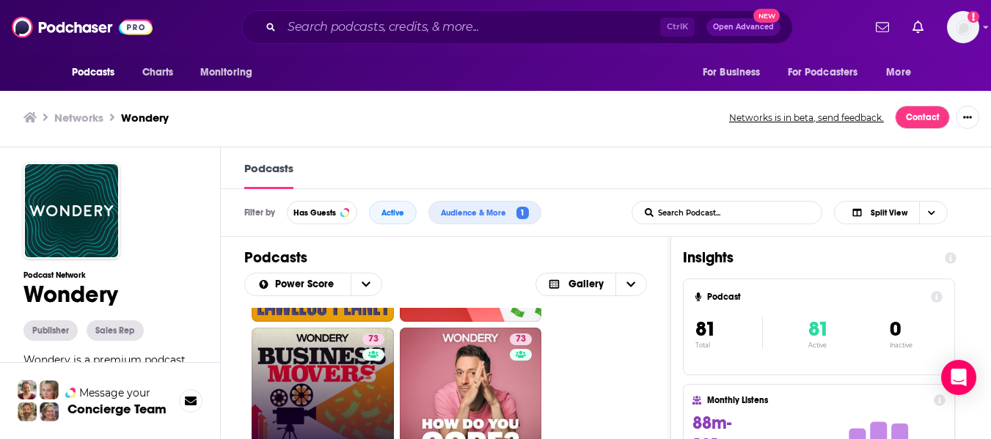
drag, startPoint x: 477, startPoint y: 394, endPoint x: 323, endPoint y: 393, distance: 154.1
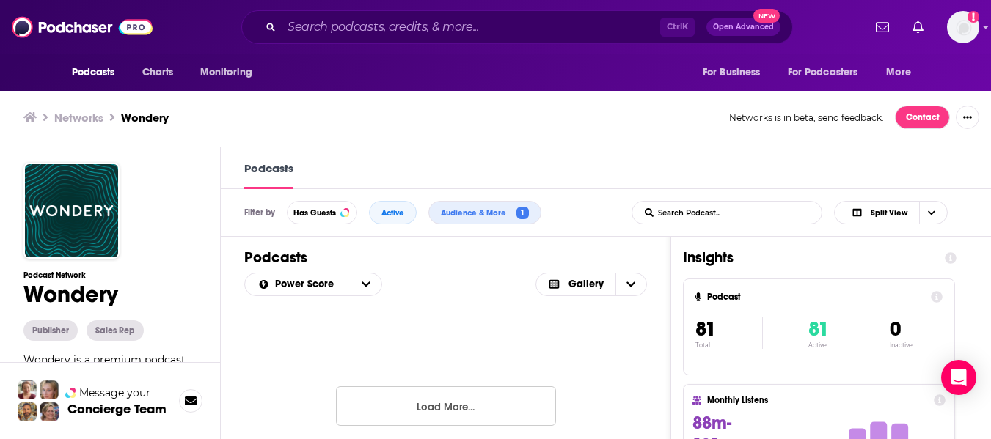
scroll to position [3636, 0]
click at [471, 412] on button "Load More..." at bounding box center [446, 400] width 220 height 40
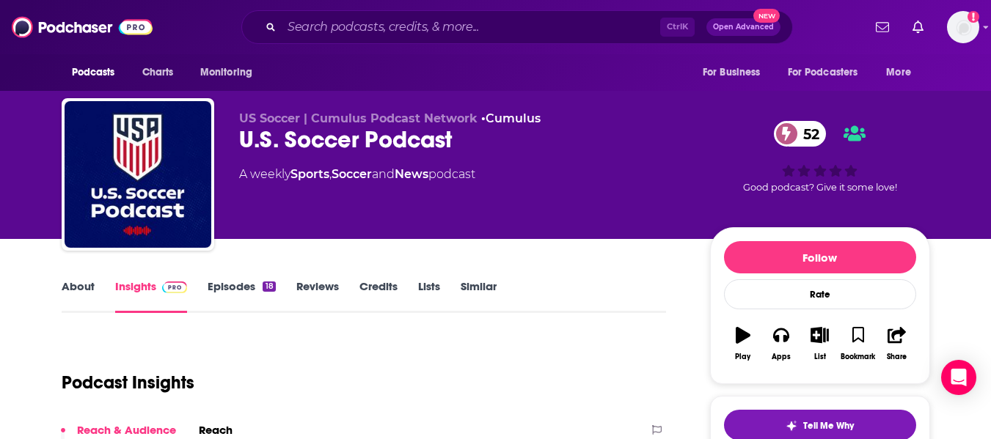
drag, startPoint x: 4, startPoint y: 282, endPoint x: 2, endPoint y: 231, distance: 50.7
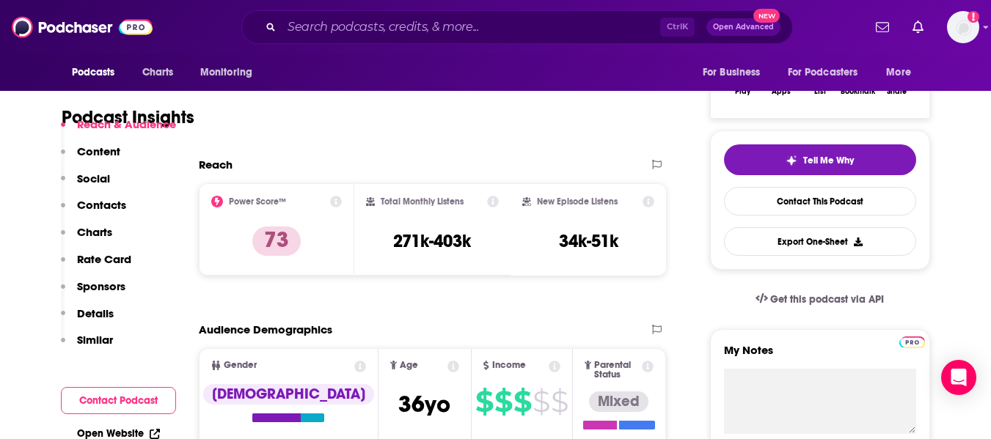
scroll to position [73, 0]
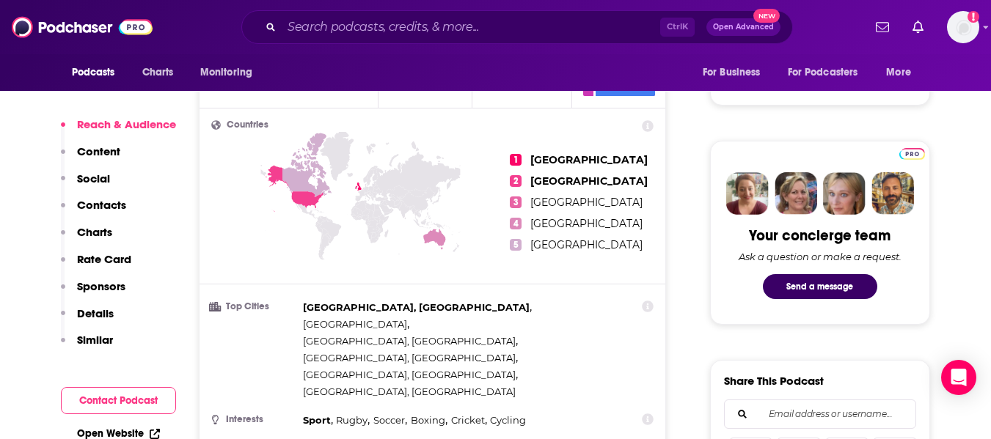
scroll to position [734, 0]
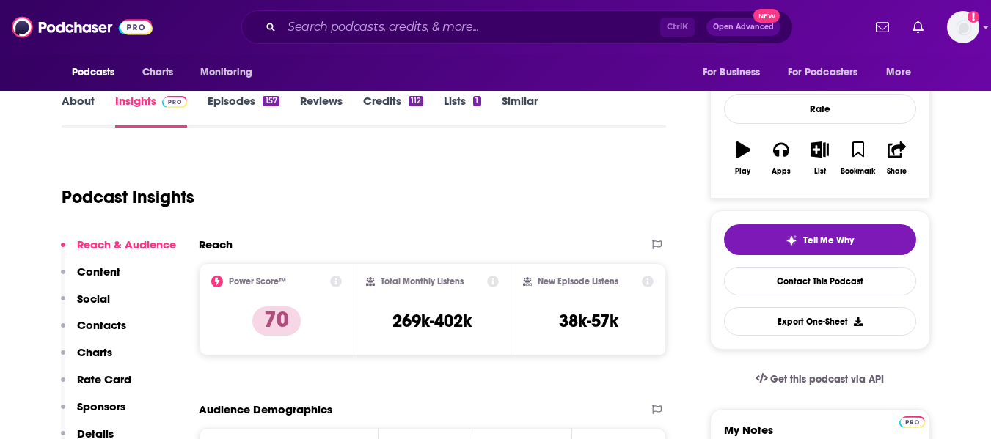
scroll to position [220, 0]
